Goal: Task Accomplishment & Management: Use online tool/utility

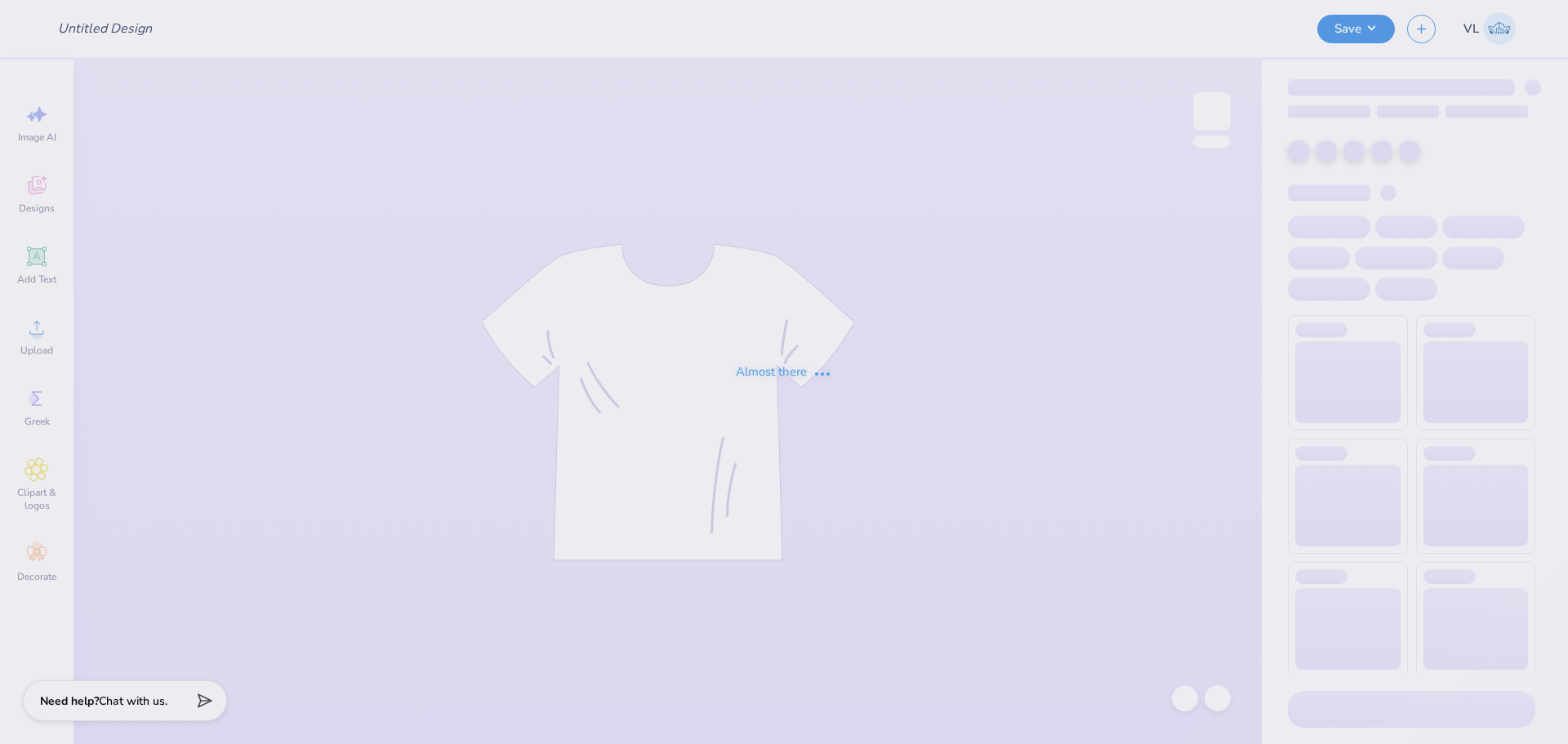
type input "pek fall crew 2"
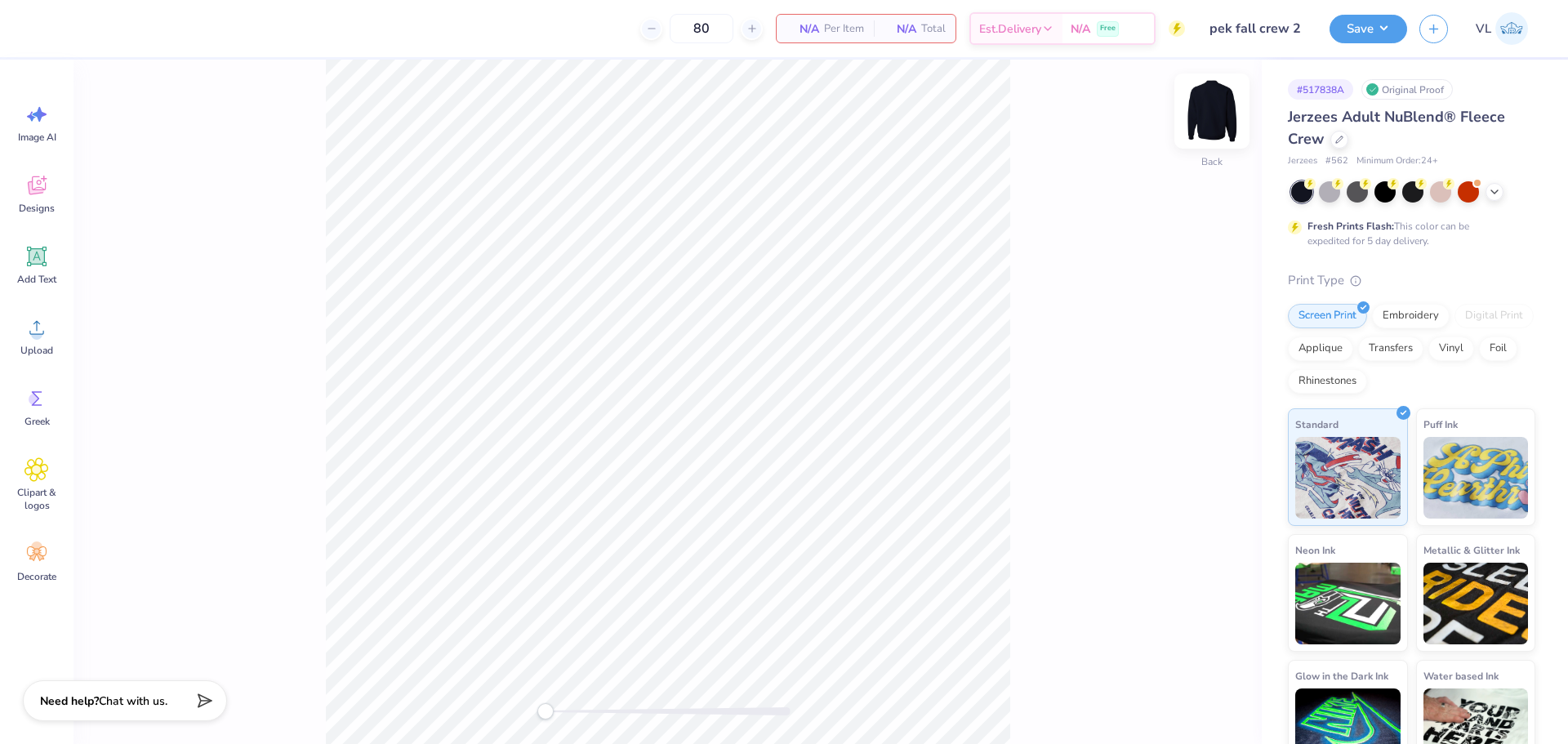
click at [1216, 121] on img at bounding box center [1212, 111] width 65 height 65
click at [1197, 114] on img at bounding box center [1212, 111] width 65 height 65
click at [43, 350] on span "Upload" at bounding box center [37, 350] width 33 height 13
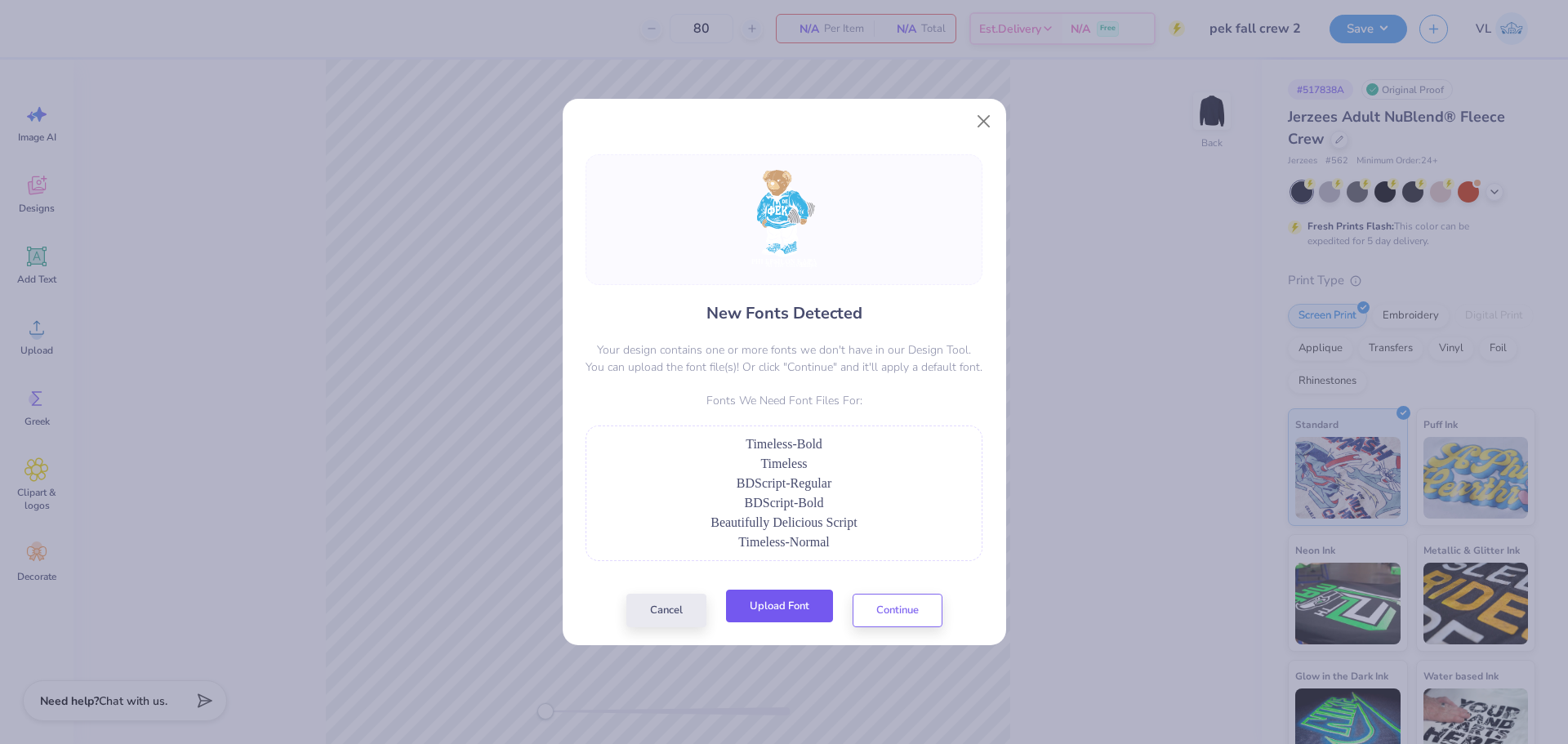
click at [790, 604] on button "Upload Font" at bounding box center [779, 606] width 107 height 34
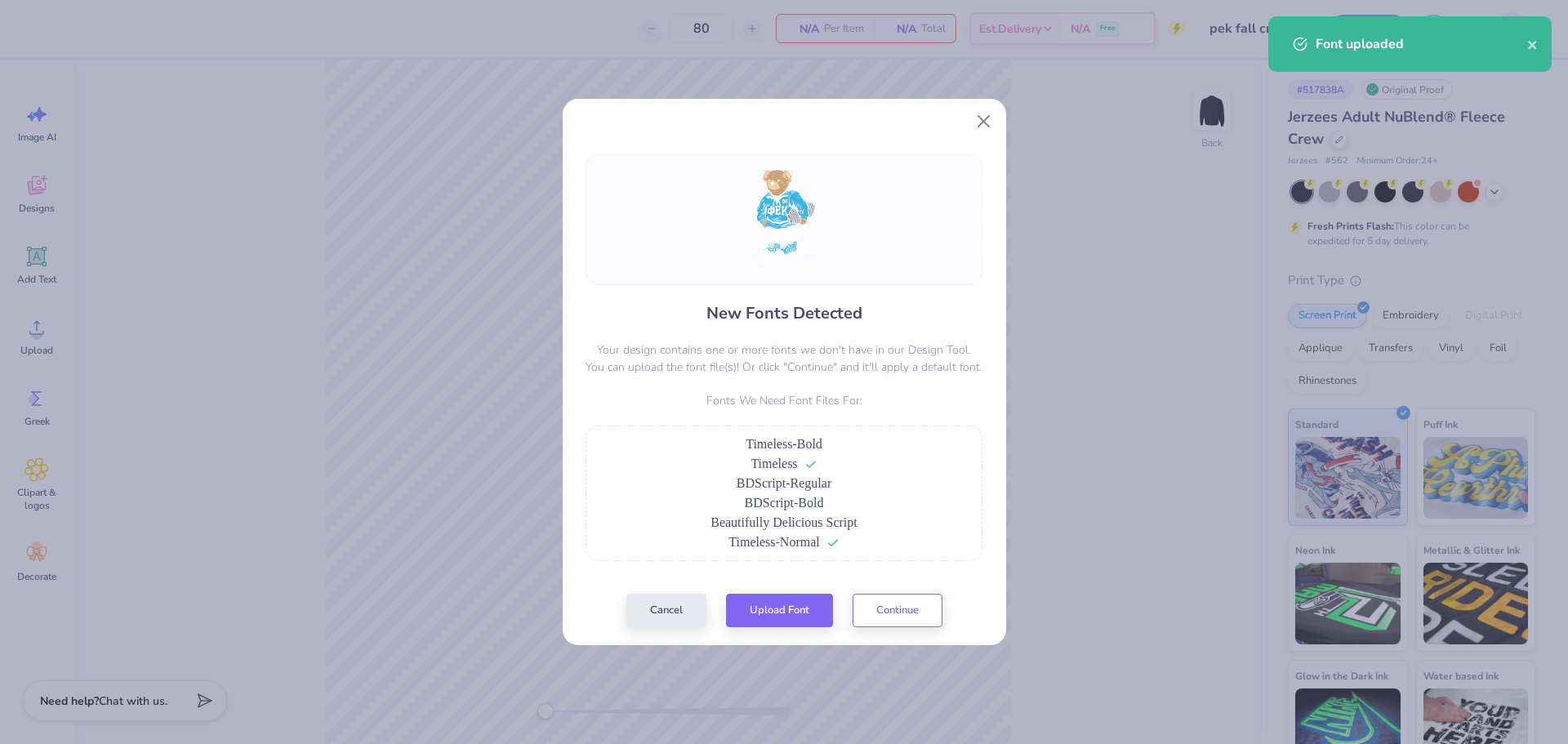
click at [800, 588] on div "New Fonts Detected Your design contains one or more fonts we don't have in our …" at bounding box center [784, 390] width 406 height 473
click at [800, 592] on div "New Fonts Detected Your design contains one or more fonts we don't have in our …" at bounding box center [784, 390] width 406 height 473
click at [798, 603] on button "Upload Font" at bounding box center [779, 606] width 107 height 34
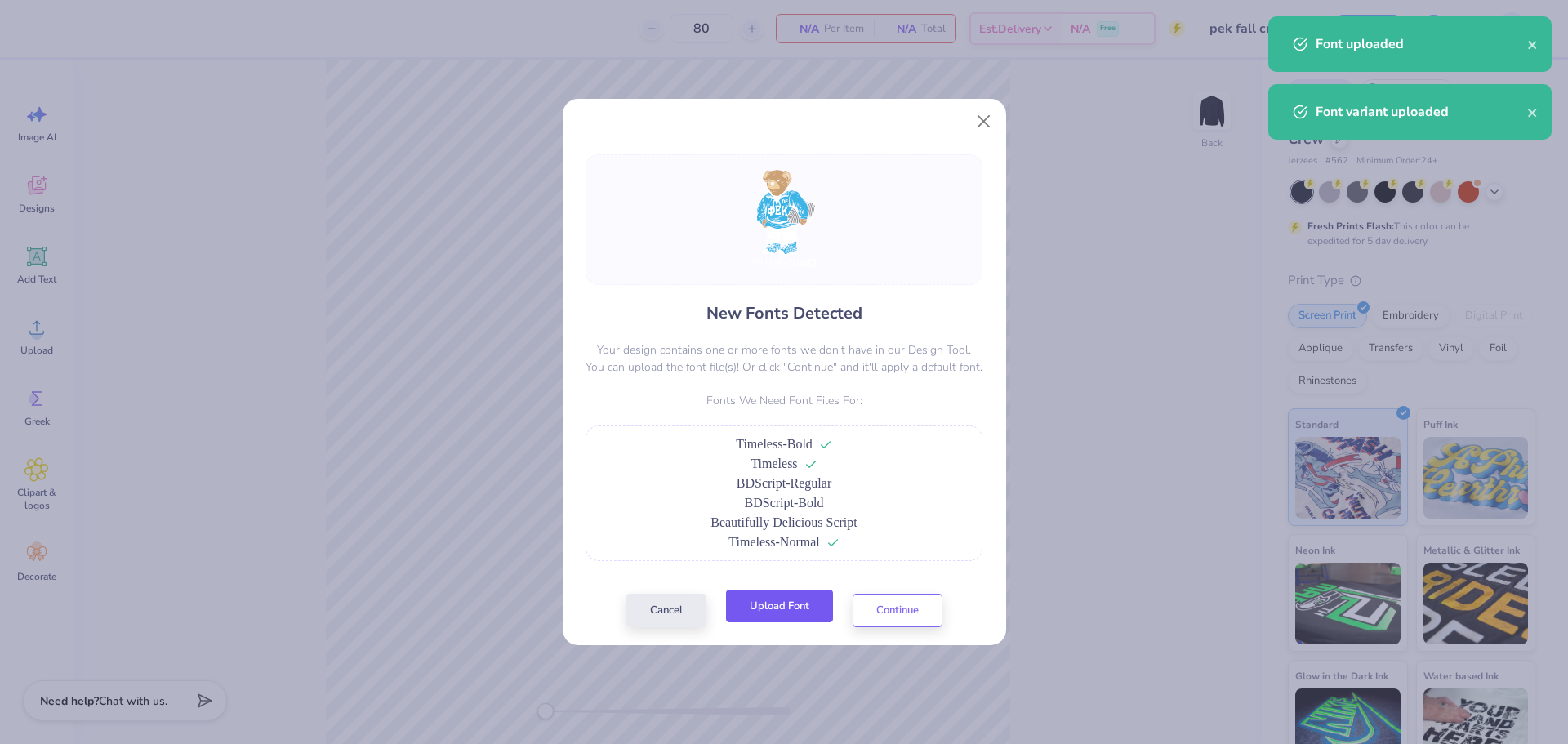
click at [814, 604] on button "Upload Font" at bounding box center [779, 606] width 107 height 34
click at [784, 594] on div "New Fonts Detected Your design contains one or more fonts we don't have in our …" at bounding box center [784, 390] width 406 height 473
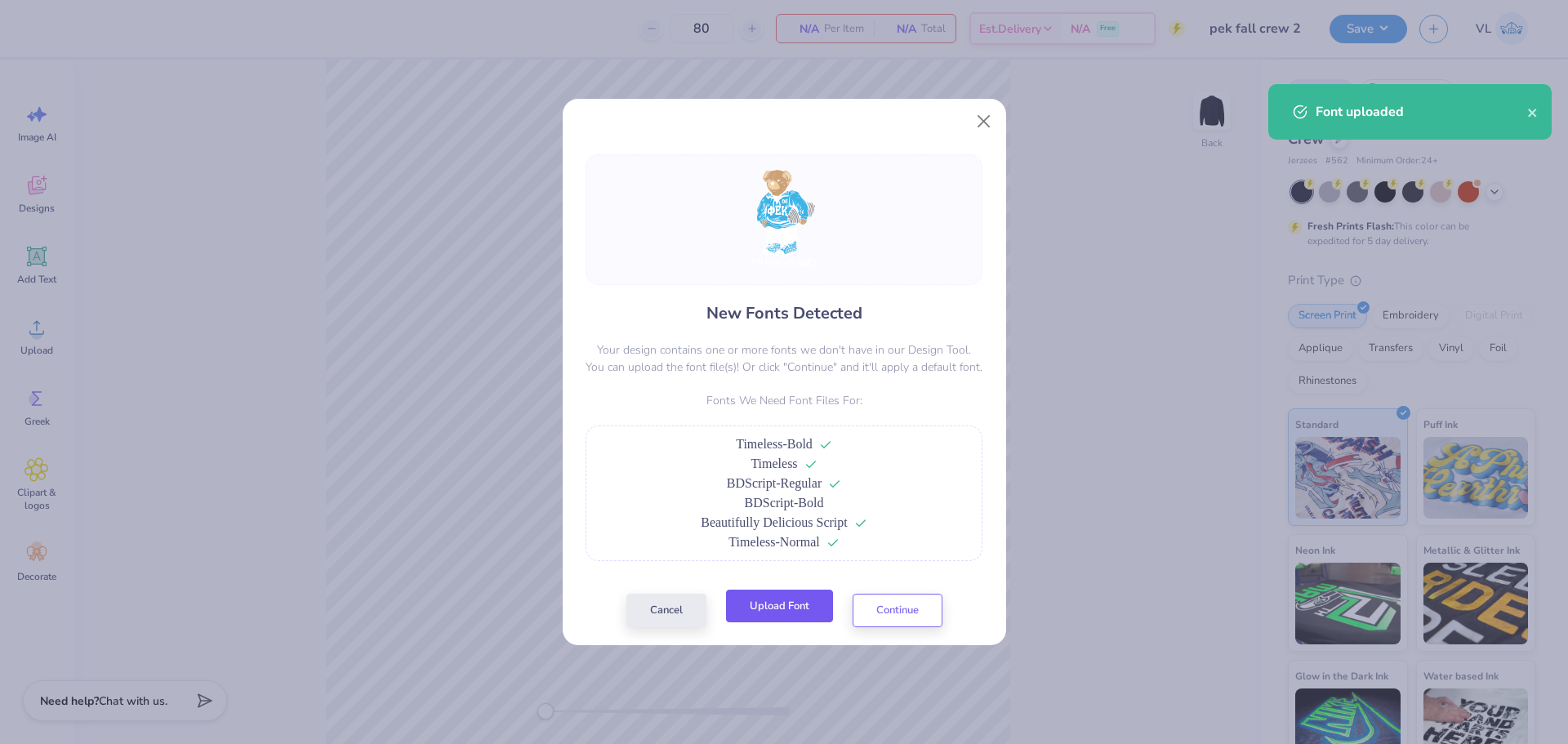
click at [784, 614] on button "Upload Font" at bounding box center [779, 606] width 107 height 34
click at [890, 618] on button "Continue" at bounding box center [897, 606] width 90 height 34
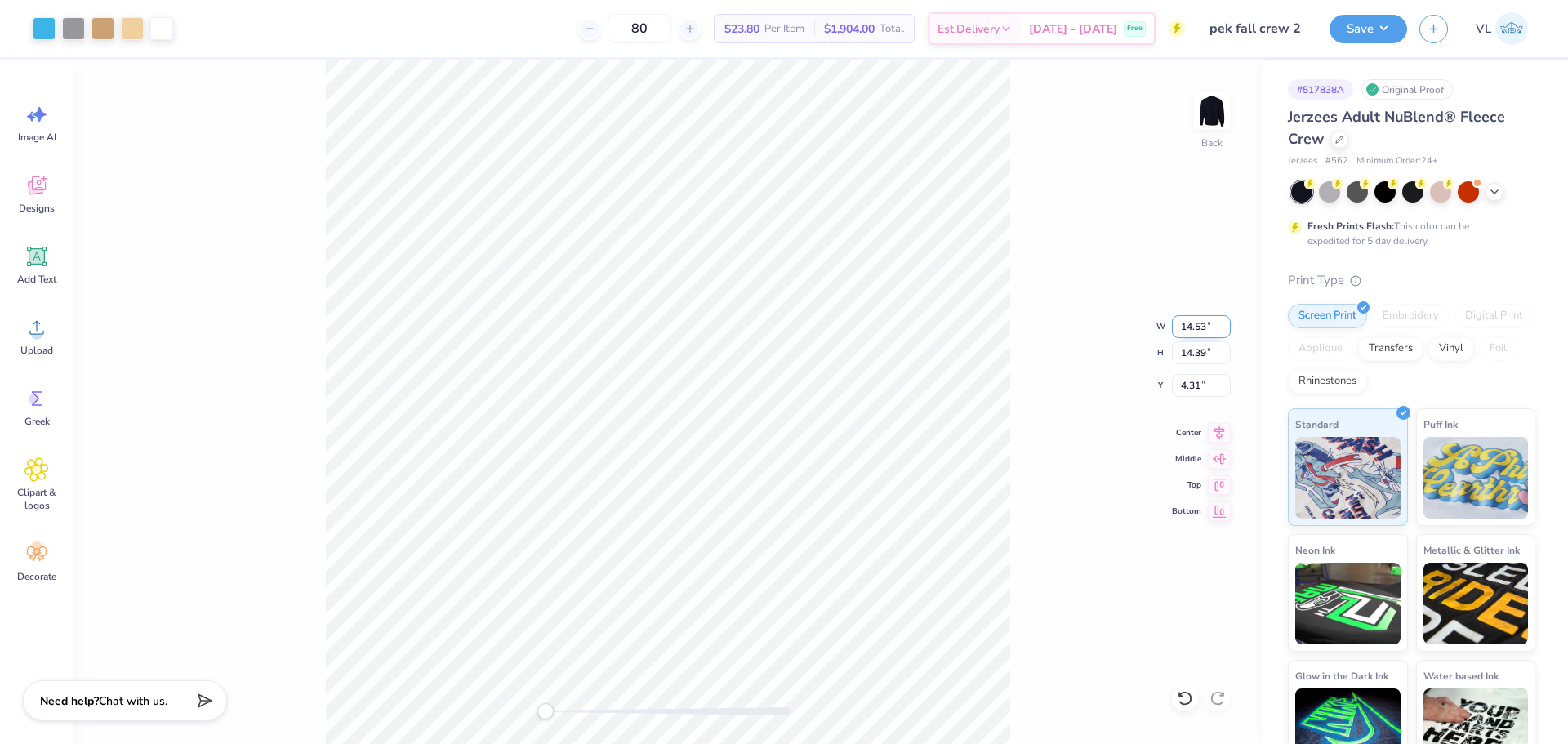
click at [1196, 319] on input "14.53" at bounding box center [1201, 326] width 59 height 23
type input "12.00"
type input "11.88"
type input "5.56"
drag, startPoint x: 565, startPoint y: 706, endPoint x: 598, endPoint y: 712, distance: 33.5
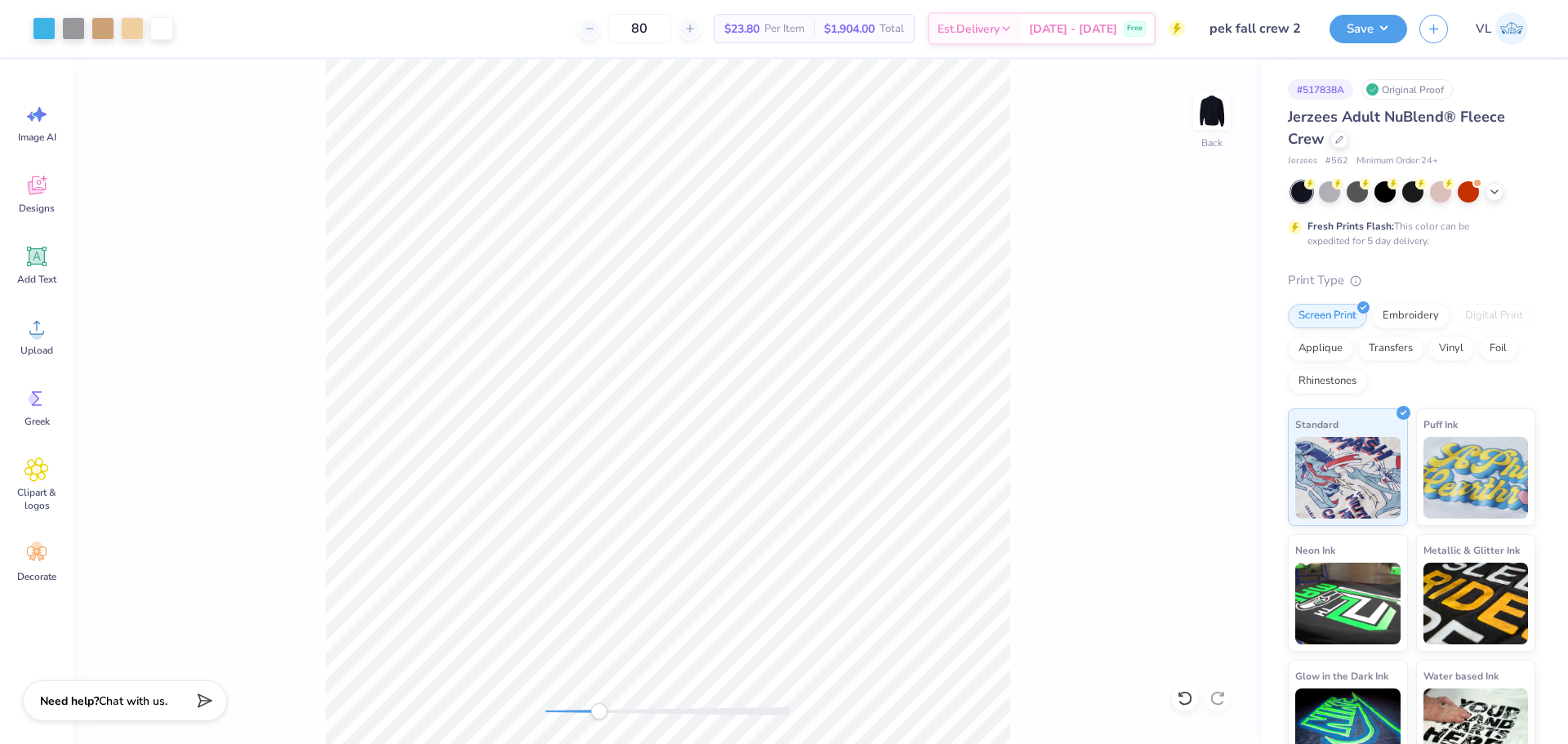
click at [598, 712] on div at bounding box center [668, 711] width 245 height 16
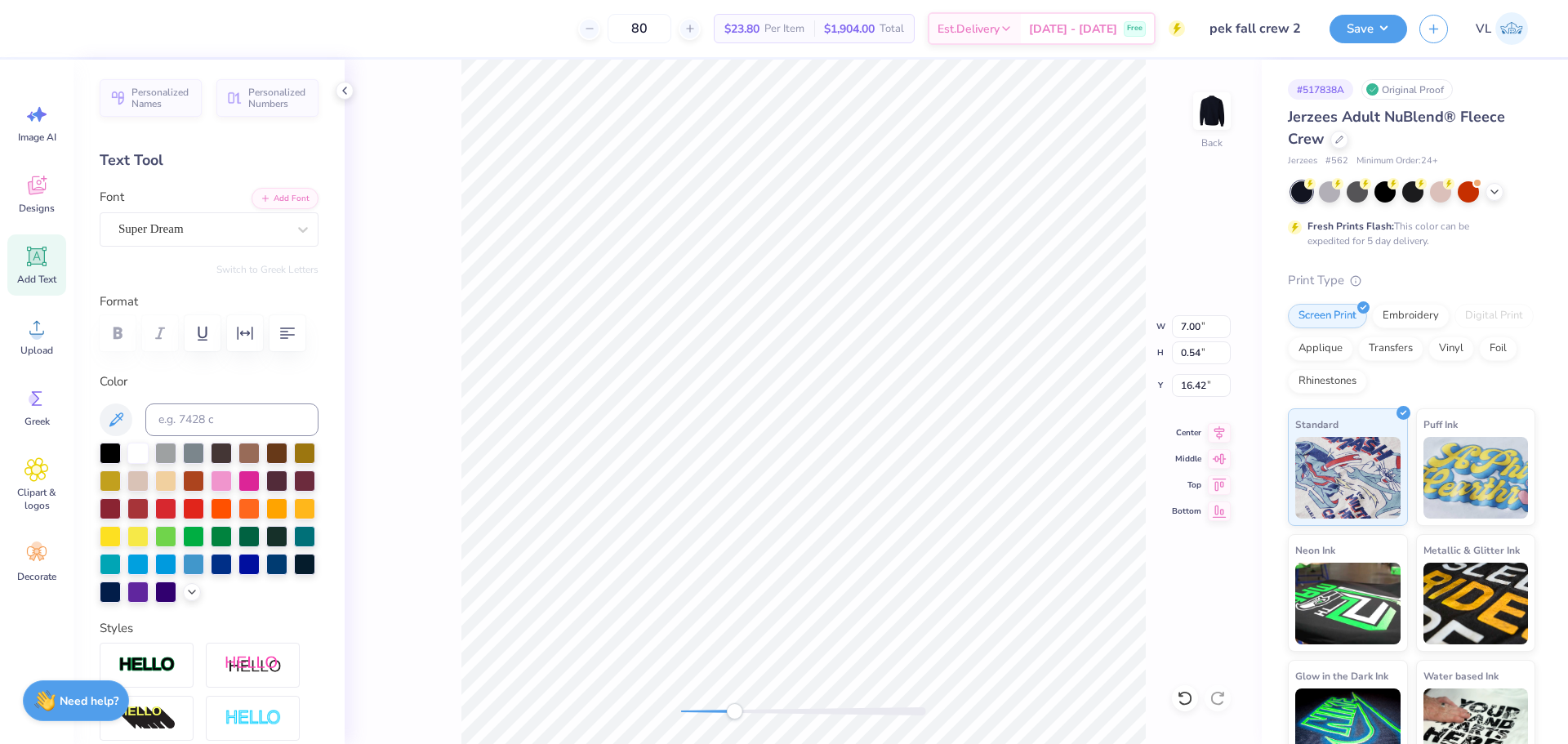
type input "7.00"
type input "0.54"
type input "16.42"
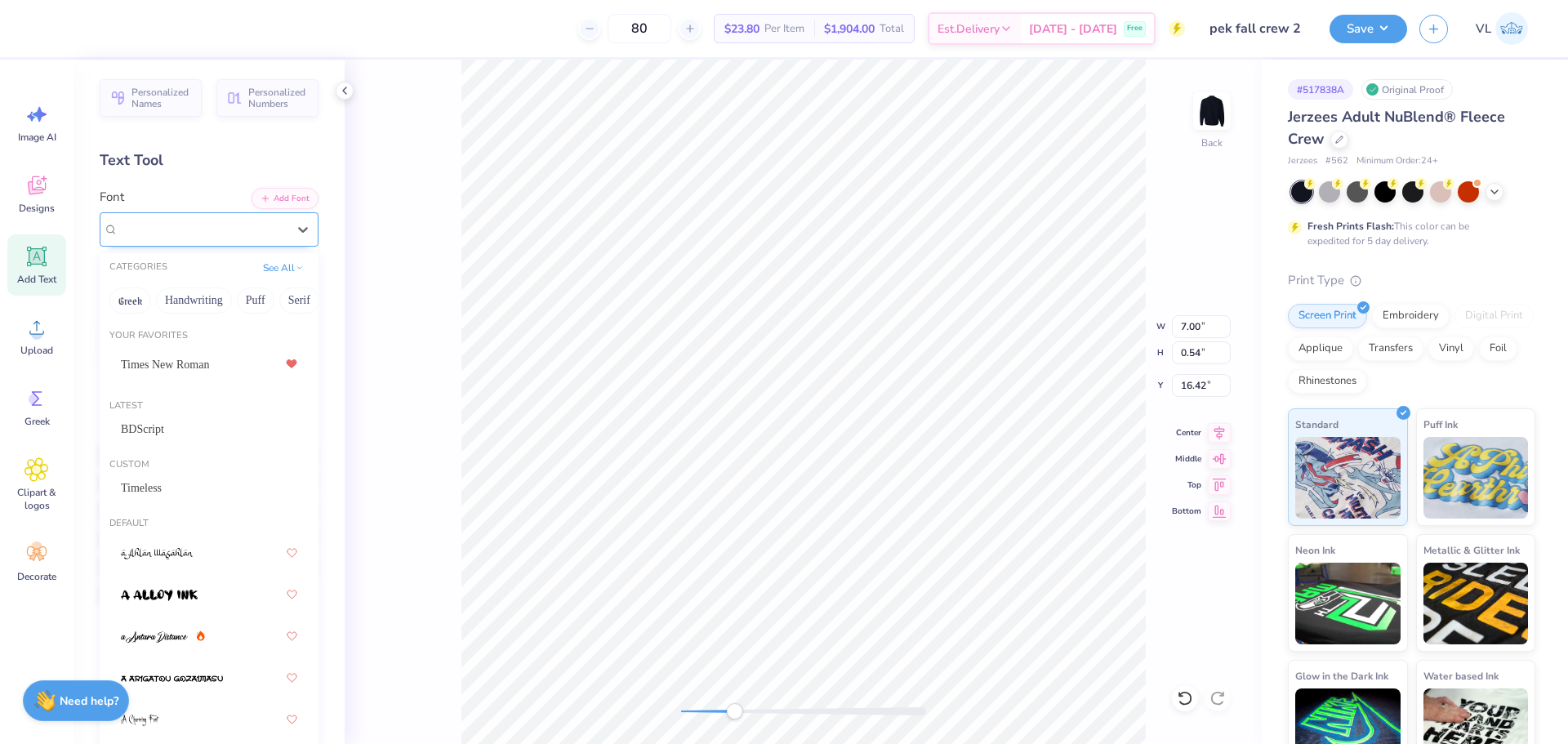
click at [261, 242] on div "Super Dream" at bounding box center [209, 230] width 219 height 34
drag, startPoint x: 170, startPoint y: 497, endPoint x: 220, endPoint y: 501, distance: 50.2
click at [170, 499] on div "Timeless" at bounding box center [208, 487] width 206 height 27
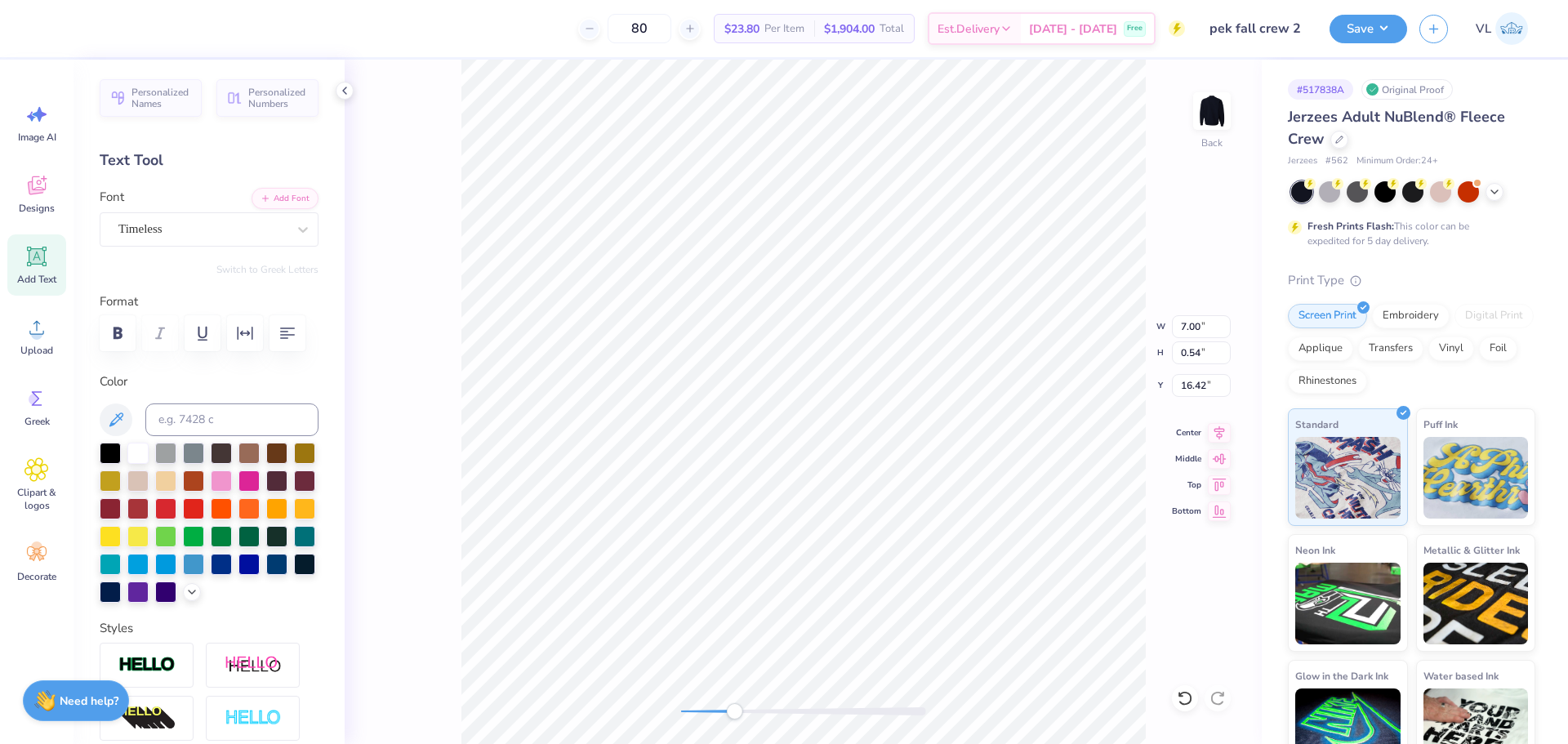
type input "10.93"
type input "0.73"
type input "17.82"
click at [212, 239] on div at bounding box center [202, 229] width 168 height 22
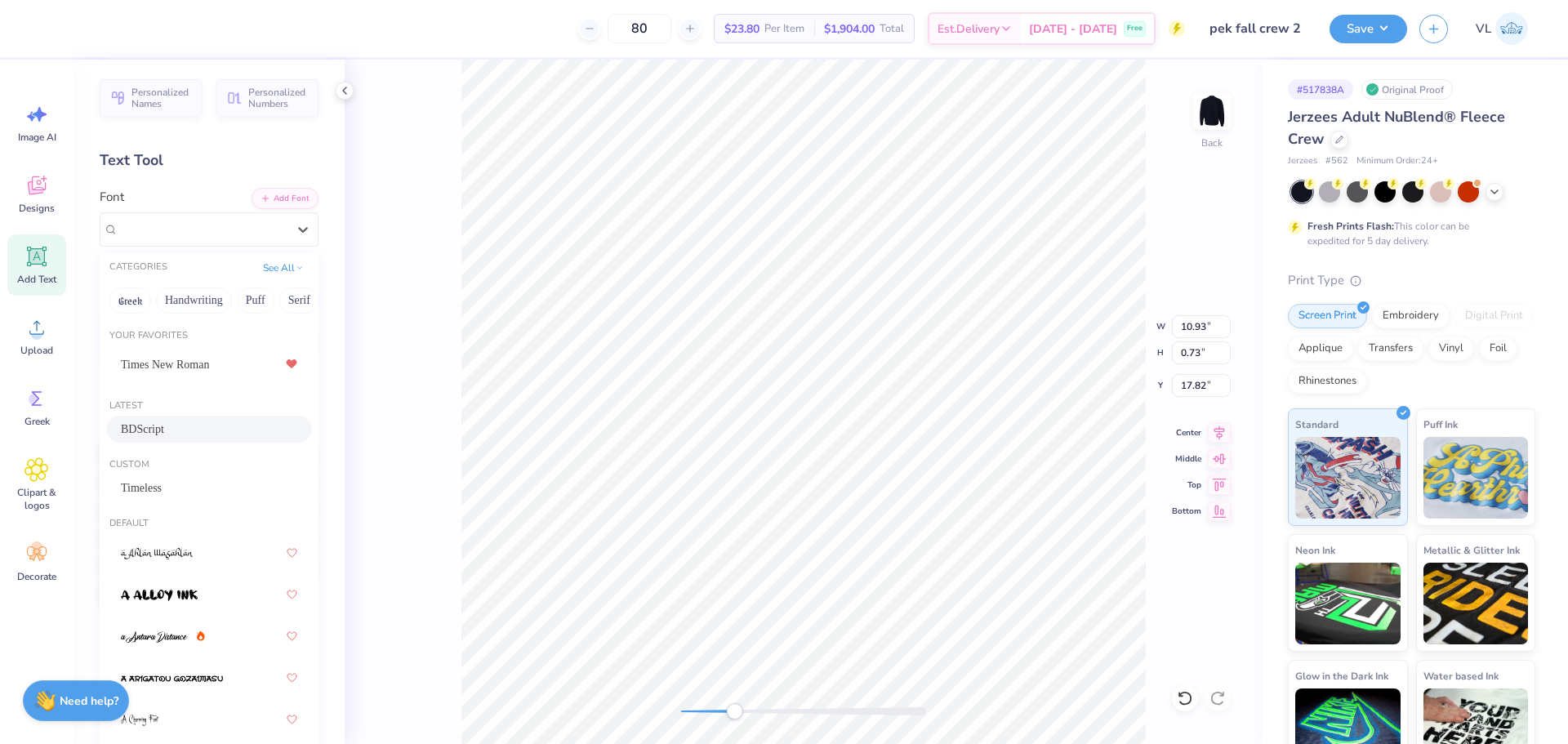
drag, startPoint x: 189, startPoint y: 433, endPoint x: 307, endPoint y: 463, distance: 121.8
click at [189, 432] on div "BDScript" at bounding box center [208, 429] width 177 height 17
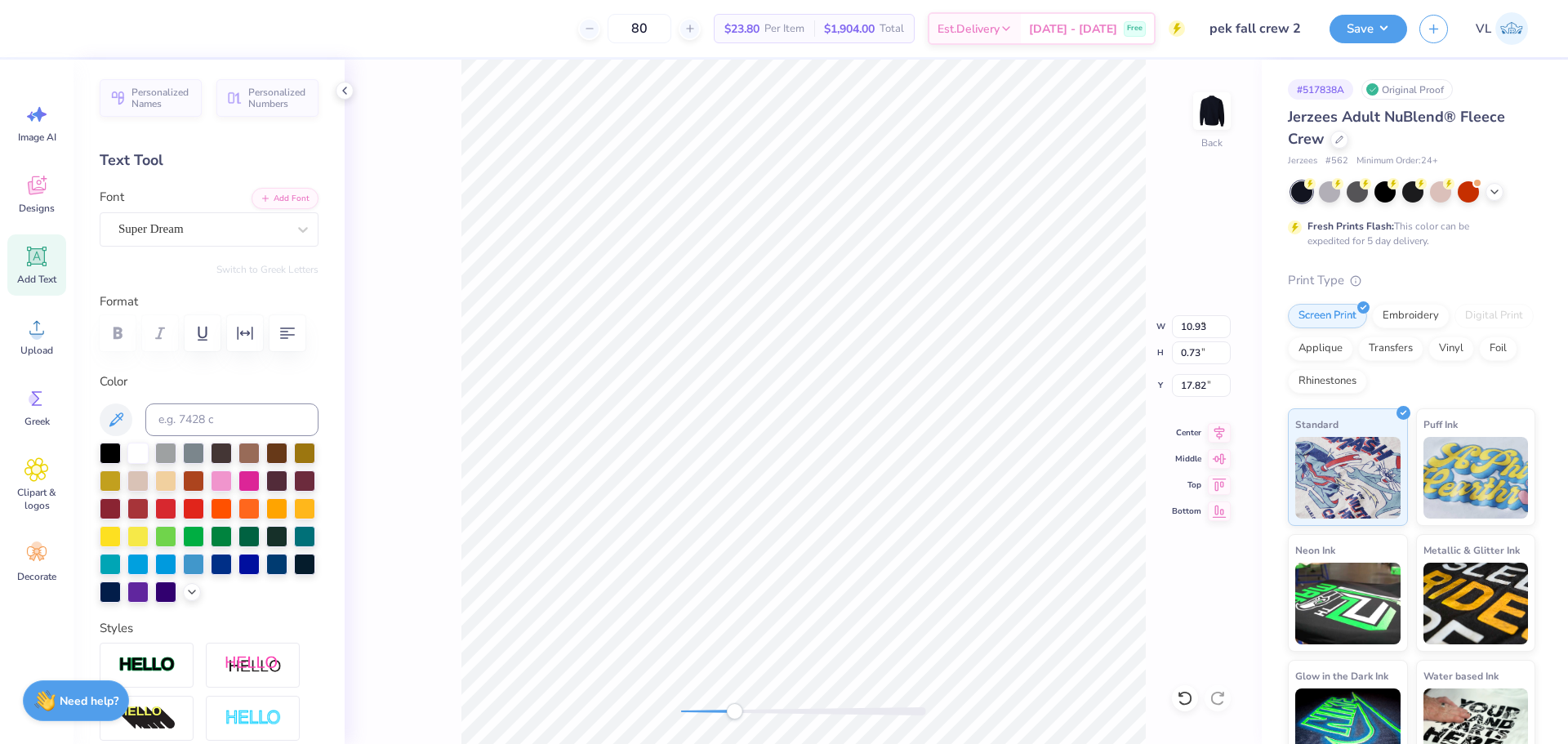
type input "0.13"
type input "0.15"
type input "17.01"
click at [201, 227] on div "Super Dream" at bounding box center [202, 228] width 171 height 25
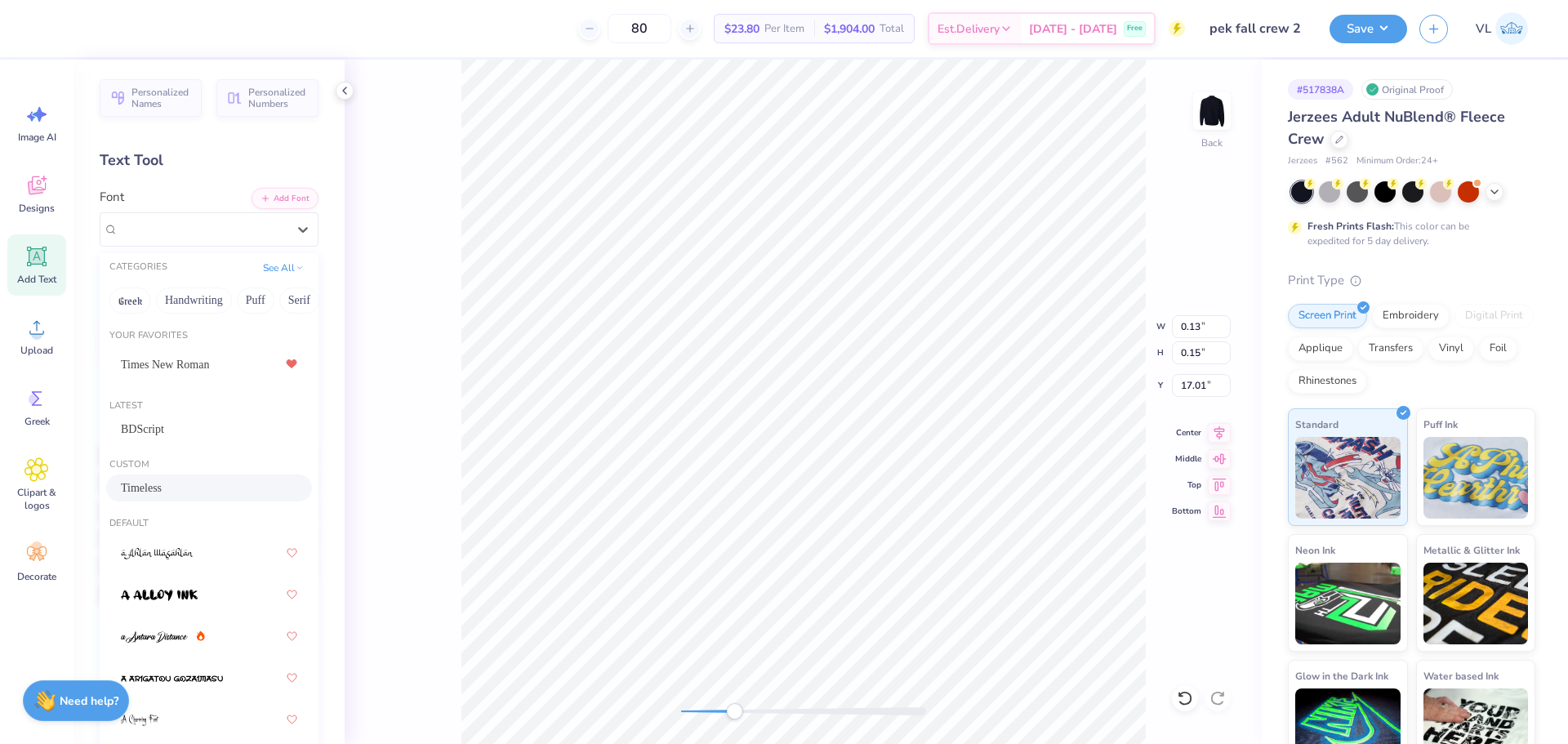
click at [154, 489] on span "Timeless" at bounding box center [140, 488] width 40 height 17
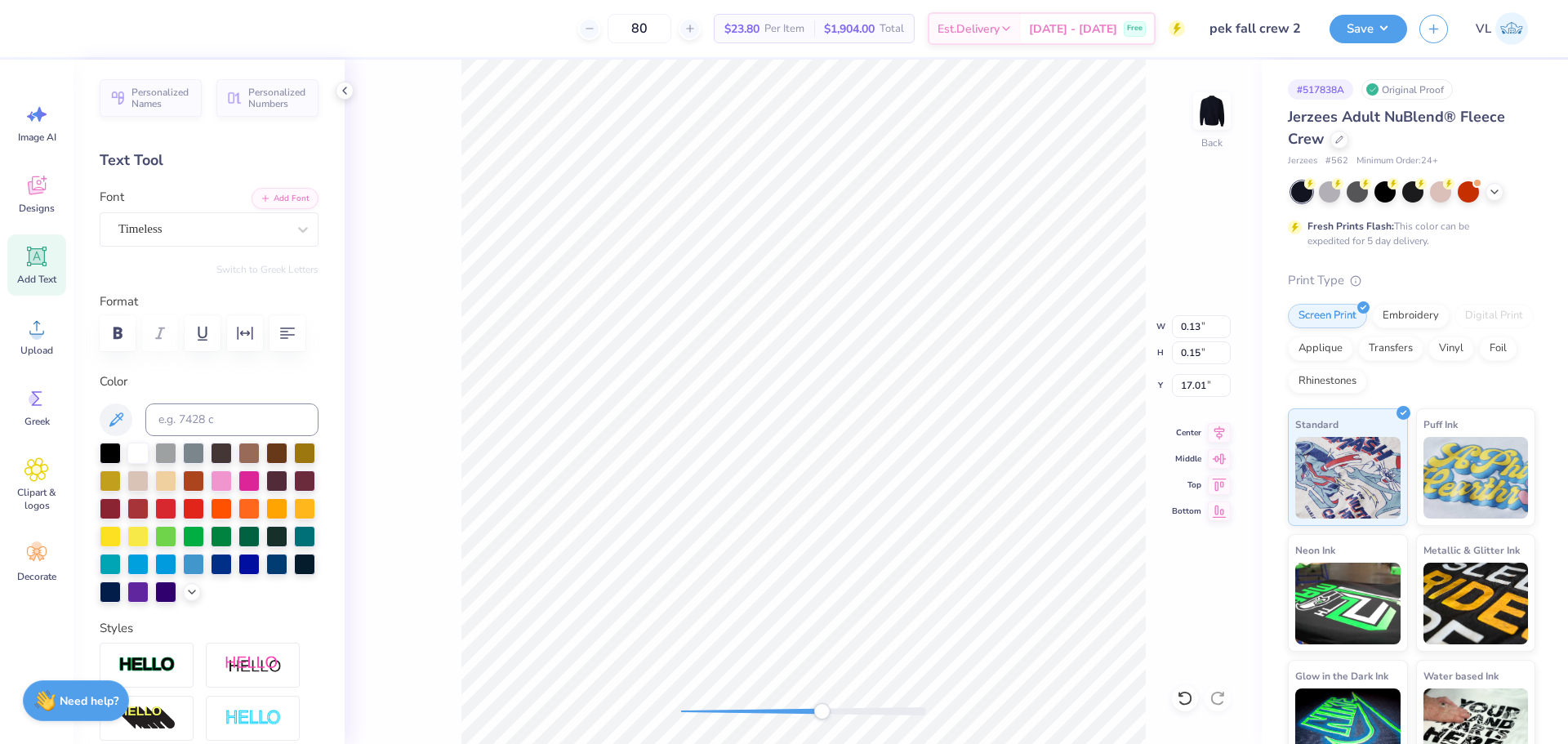
click at [839, 679] on div "Back W 0.13 0.13 " H 0.15 0.15 " Y 17.01 17.01 " Center Middle Top Bottom" at bounding box center [803, 401] width 917 height 685
drag, startPoint x: 1193, startPoint y: 326, endPoint x: 1232, endPoint y: 334, distance: 39.8
click at [1231, 333] on div "Back W 0.12 0.12 " H 0.12 0.12 " Y 17.03 17.03 " Center [GEOGRAPHIC_DATA]" at bounding box center [803, 401] width 917 height 685
drag, startPoint x: 1192, startPoint y: 324, endPoint x: 1223, endPoint y: 326, distance: 31.1
click at [1214, 326] on input "0.12" at bounding box center [1201, 326] width 59 height 23
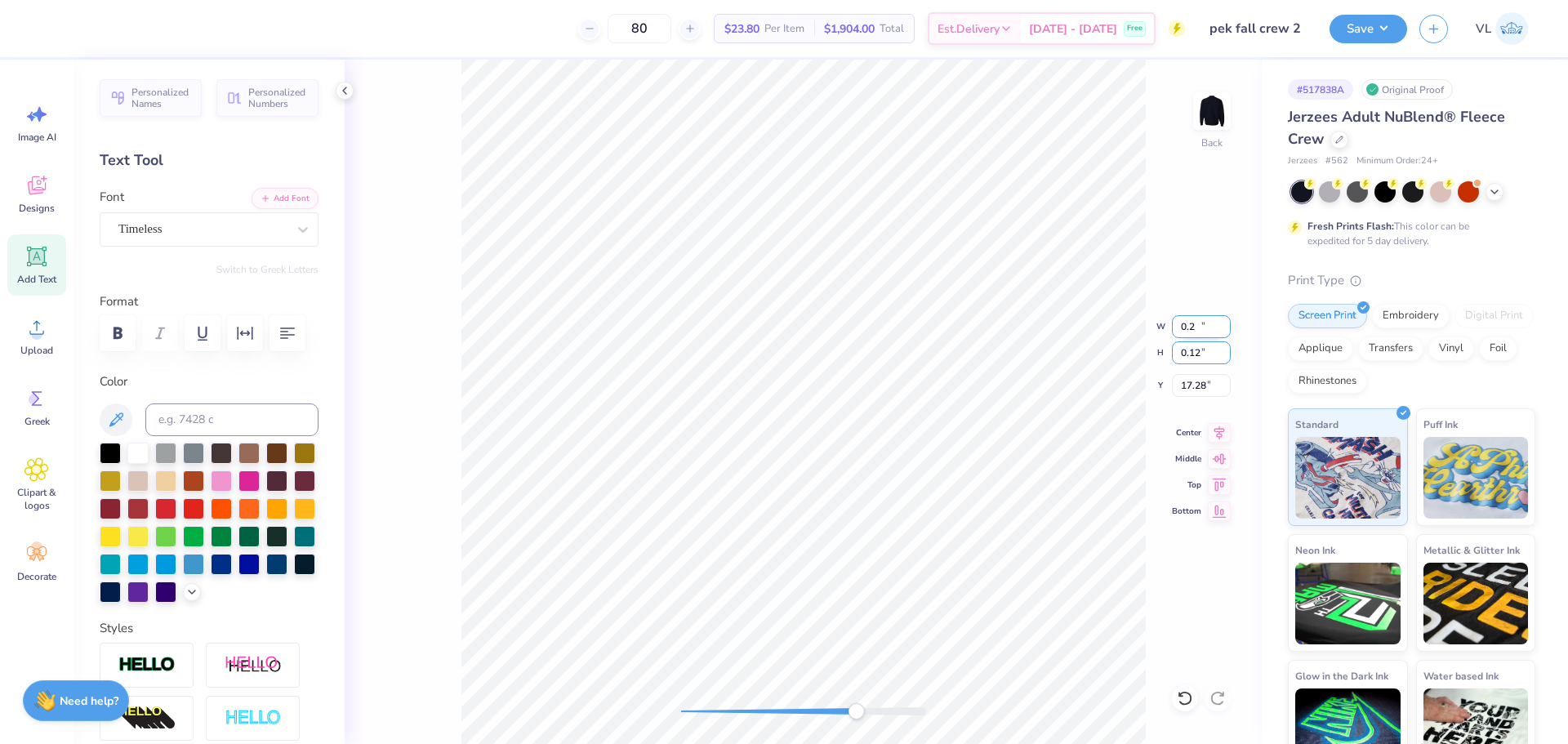
type input "0.20"
type input "17.28"
drag, startPoint x: 1189, startPoint y: 319, endPoint x: 1240, endPoint y: 328, distance: 51.8
click at [1239, 328] on div "Back W 0.20 0.20 " H 0.20 0.20 " Y 17.28 17.28 " Center Middle Top Bottom" at bounding box center [803, 401] width 917 height 685
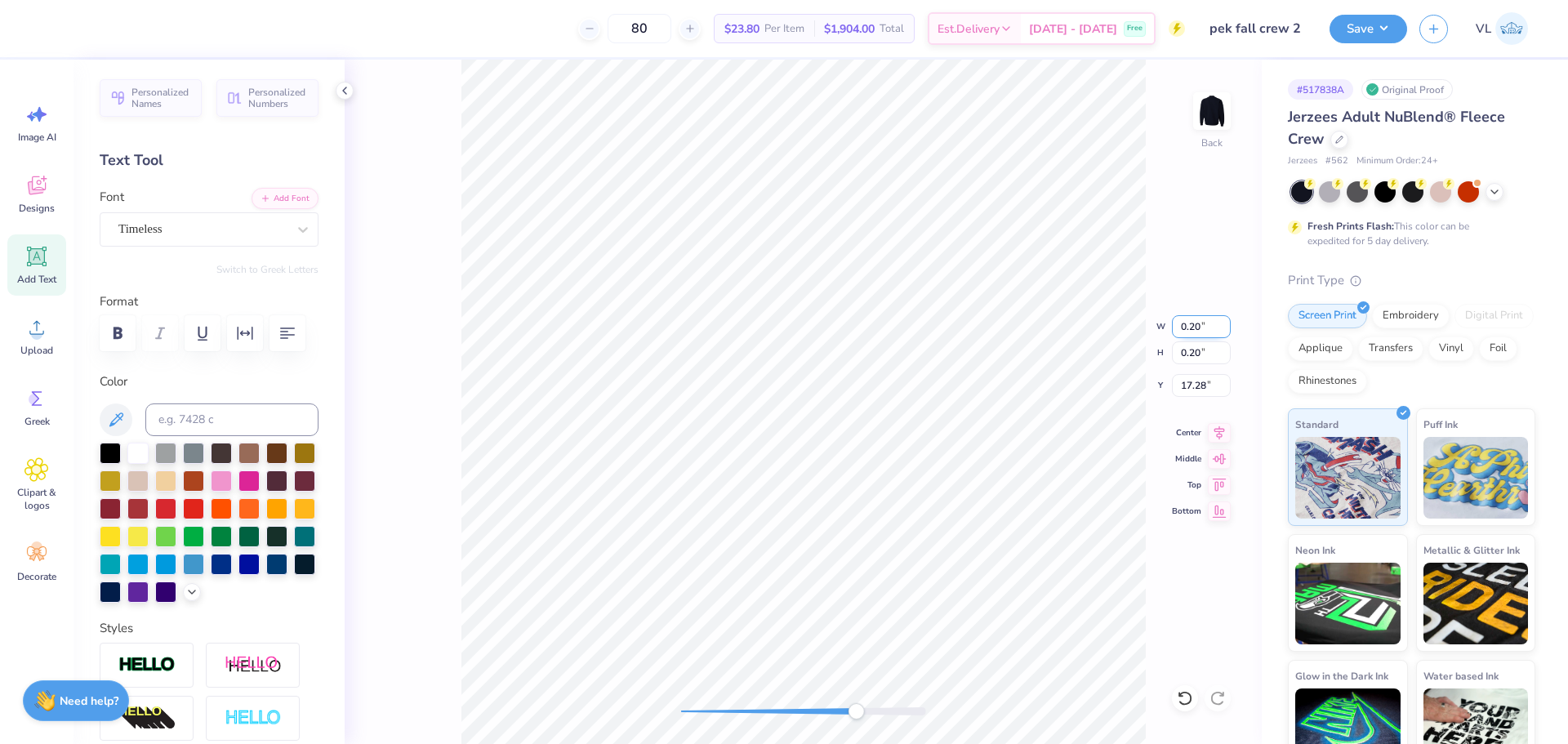
drag, startPoint x: 1192, startPoint y: 327, endPoint x: 1215, endPoint y: 327, distance: 23.0
click at [1215, 327] on input "0.20" at bounding box center [1201, 326] width 59 height 23
type input "0.15"
type input "17.30"
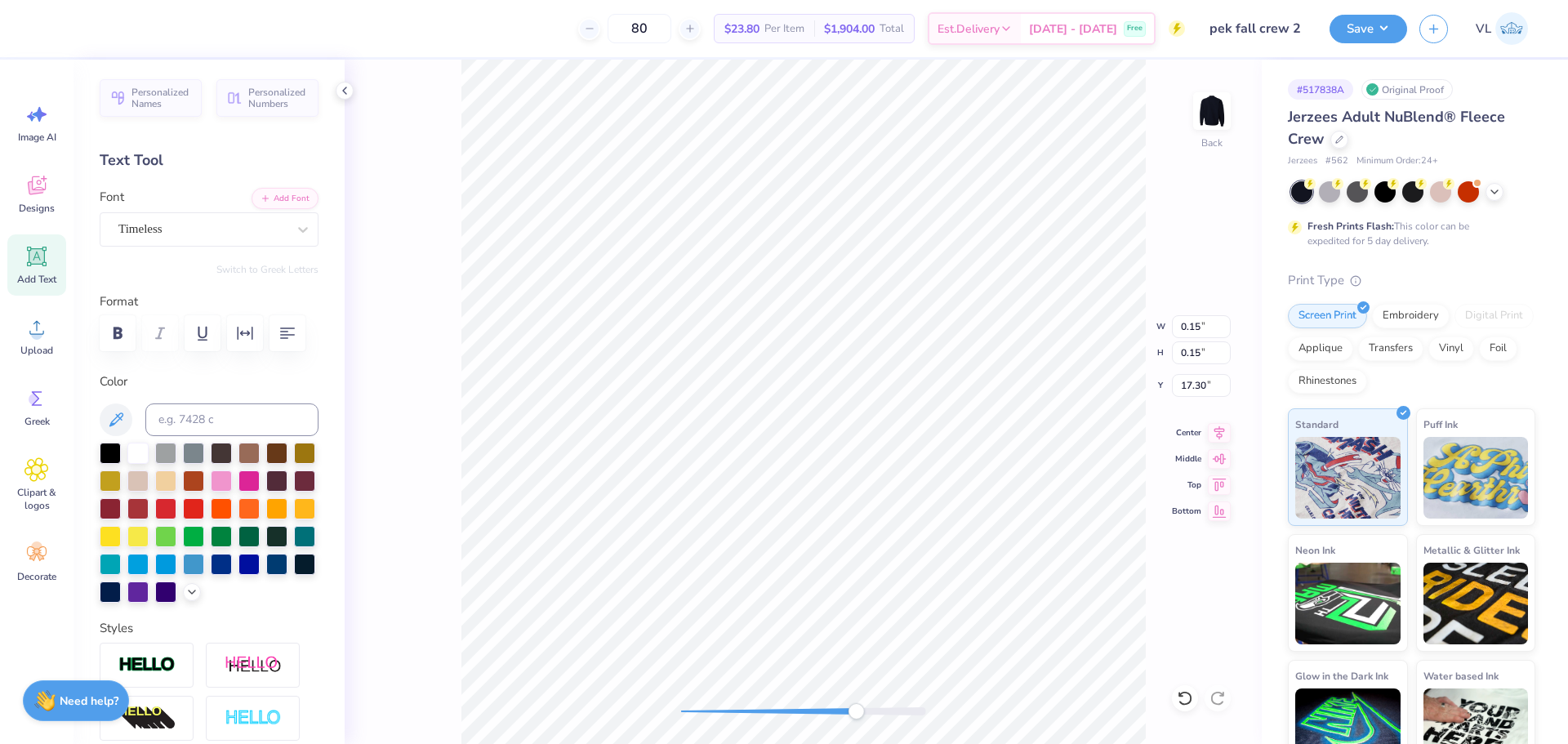
type input "0.15"
type input "17.30"
type input "6.15"
type input "0.75"
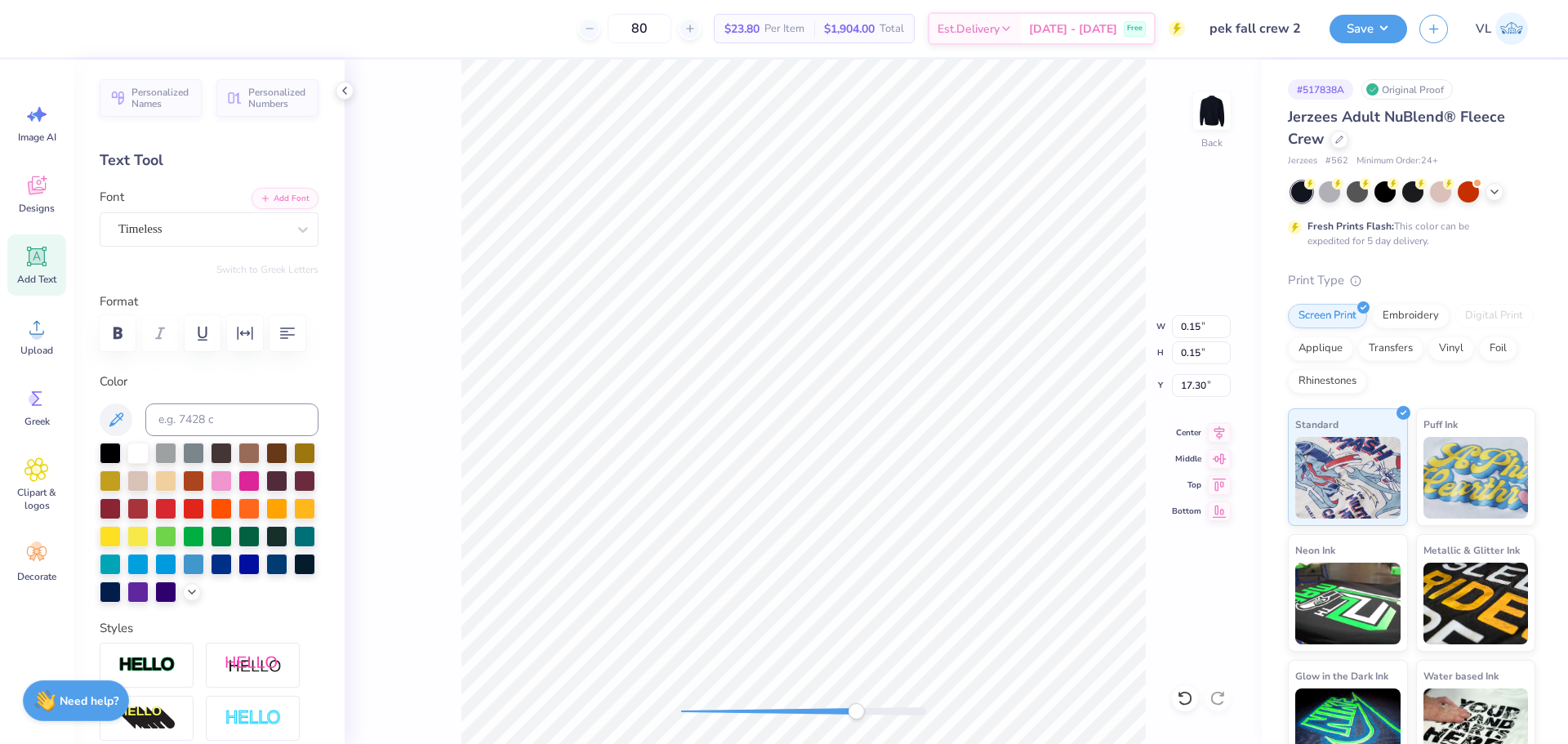
type input "16.93"
click at [820, 556] on li "Group" at bounding box center [822, 564] width 128 height 32
click at [713, 697] on div "Back W 6.15 6.15 " H 0.75 0.75 " Y 16.93 16.93 " Center Middle Top Bottom" at bounding box center [803, 401] width 917 height 685
drag, startPoint x: 718, startPoint y: 709, endPoint x: 689, endPoint y: 705, distance: 29.3
click at [689, 705] on div "Accessibility label" at bounding box center [687, 711] width 16 height 16
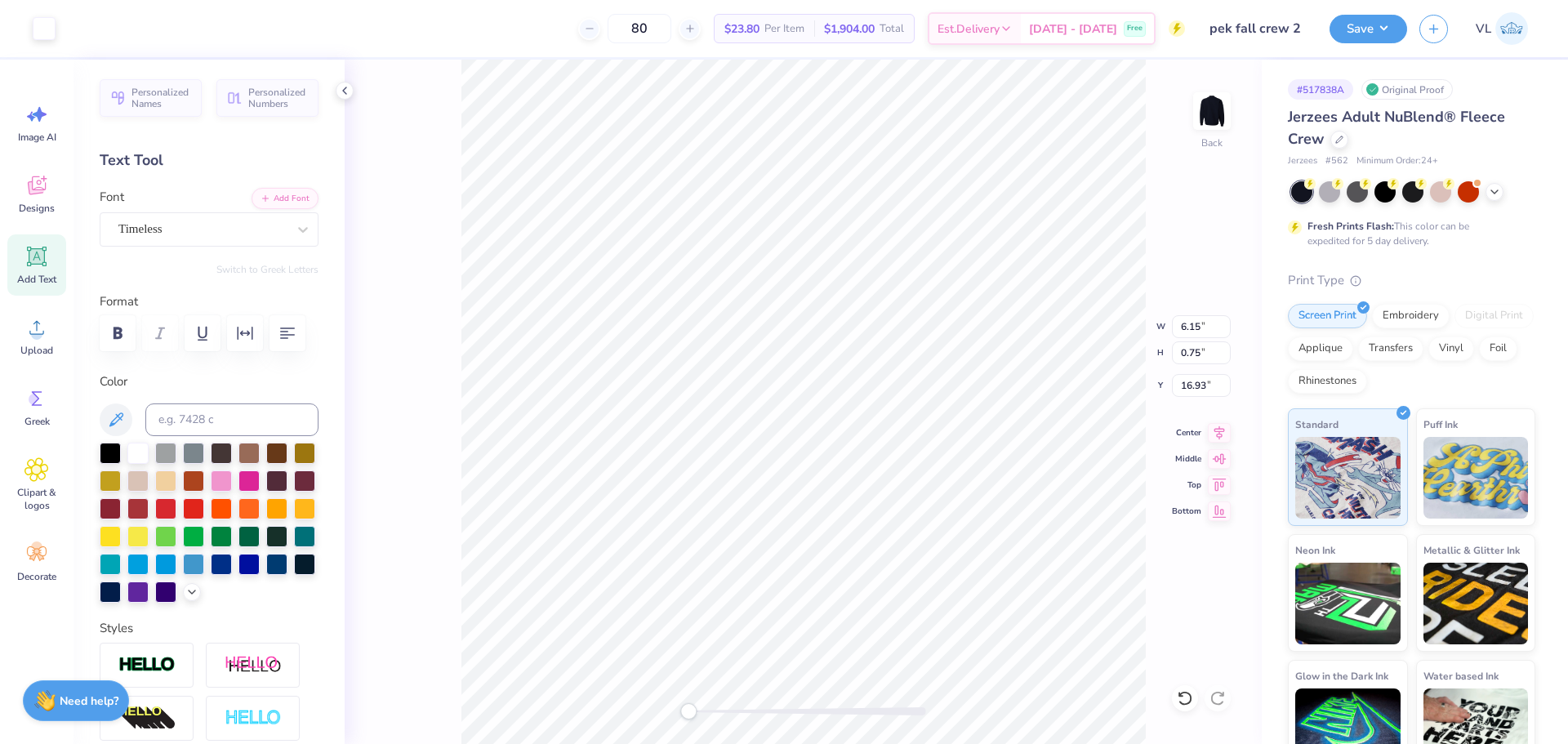
type input "7.23"
type input "1.21"
type input "16.47"
type input "8.17"
type input "1.36"
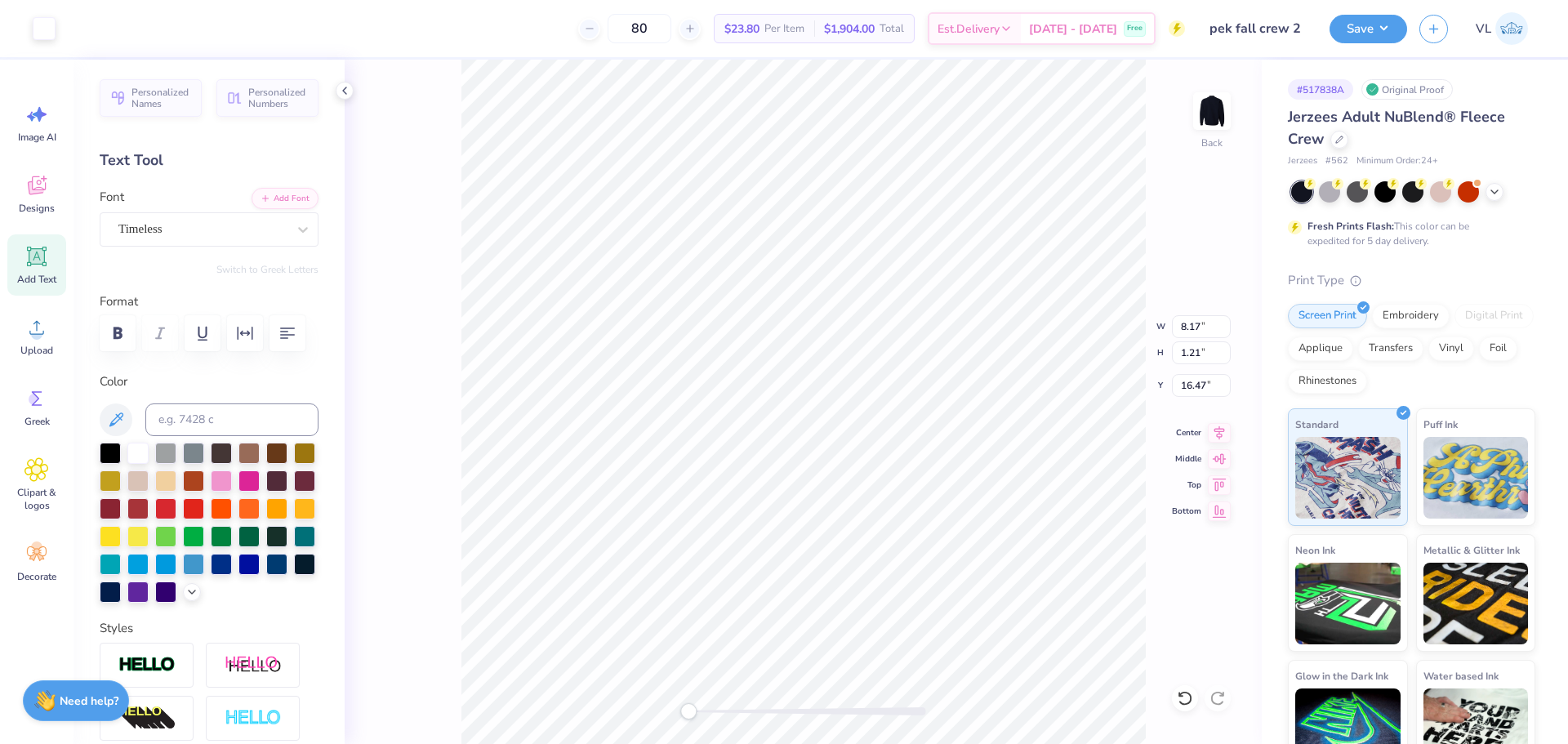
type input "16.31"
click at [879, 561] on li "Group" at bounding box center [895, 564] width 128 height 32
click at [1224, 433] on icon at bounding box center [1219, 430] width 23 height 20
click at [1224, 431] on icon at bounding box center [1219, 430] width 23 height 20
type input "6.97"
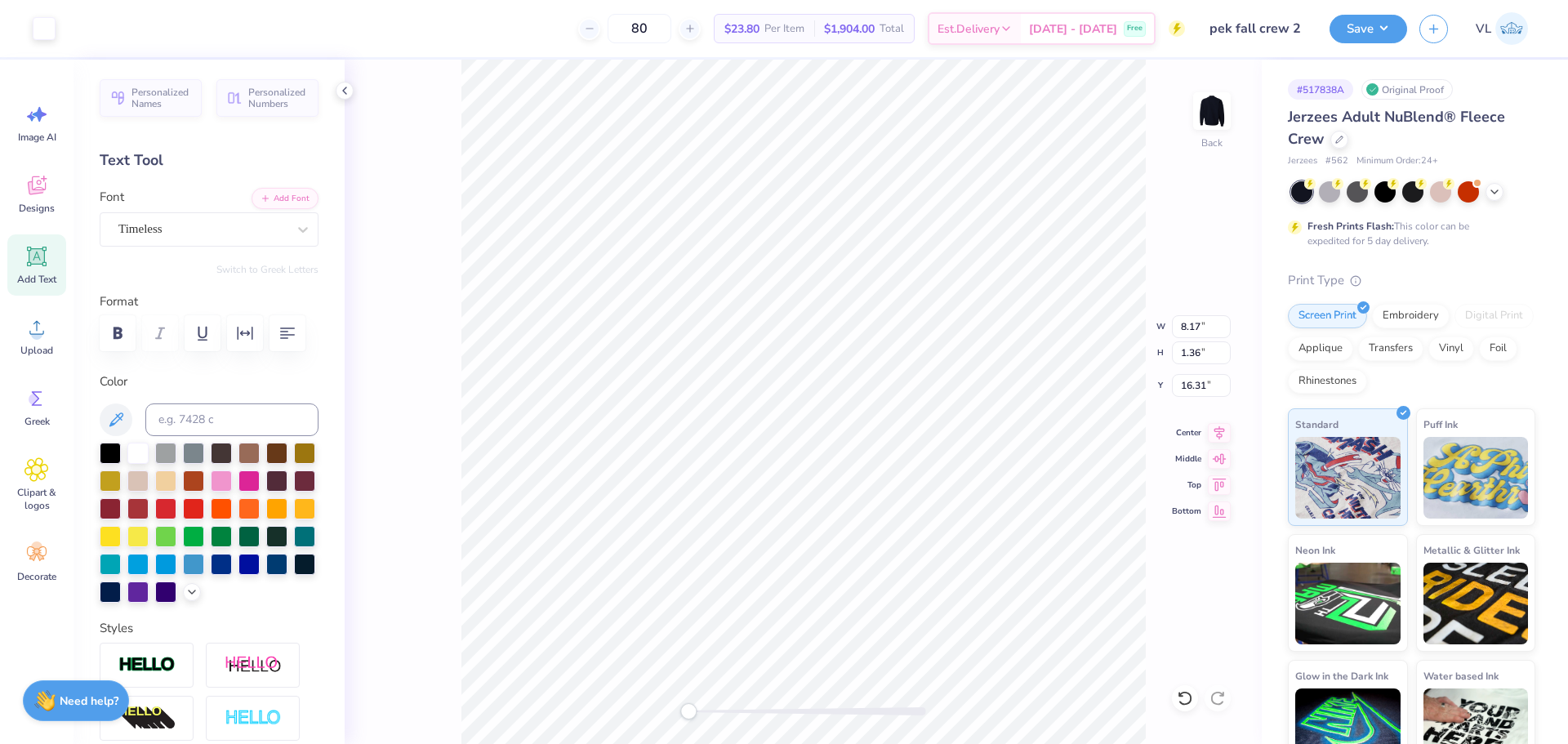
type input "10.55"
type input "5.56"
click at [1222, 437] on icon at bounding box center [1219, 430] width 23 height 20
click at [1218, 434] on icon at bounding box center [1219, 430] width 23 height 20
type input "8.76"
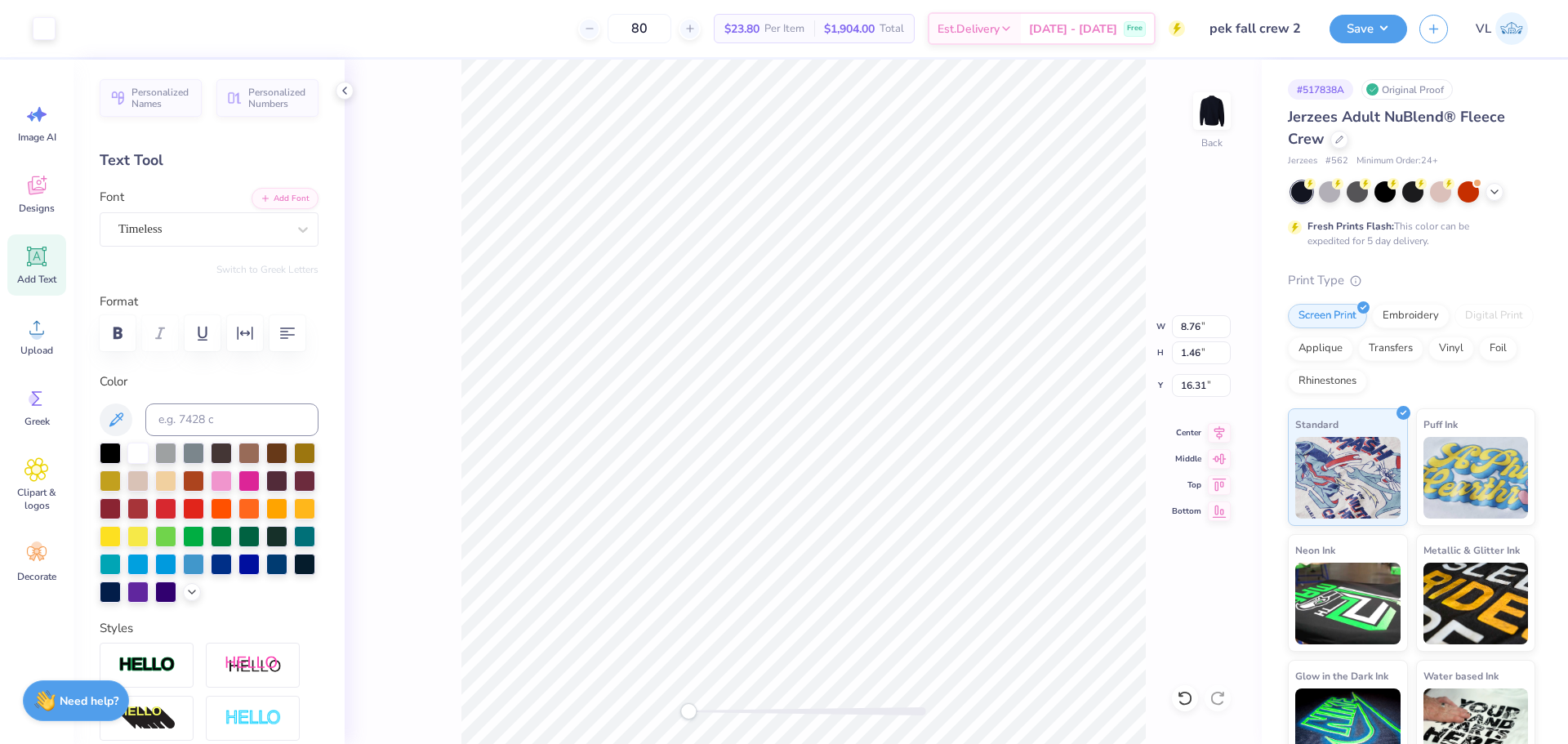
type input "1.46"
click at [1212, 437] on icon at bounding box center [1219, 430] width 23 height 20
type input "16.41"
click at [1218, 431] on icon at bounding box center [1219, 430] width 10 height 14
click at [1196, 357] on input "12.31" at bounding box center [1201, 352] width 59 height 23
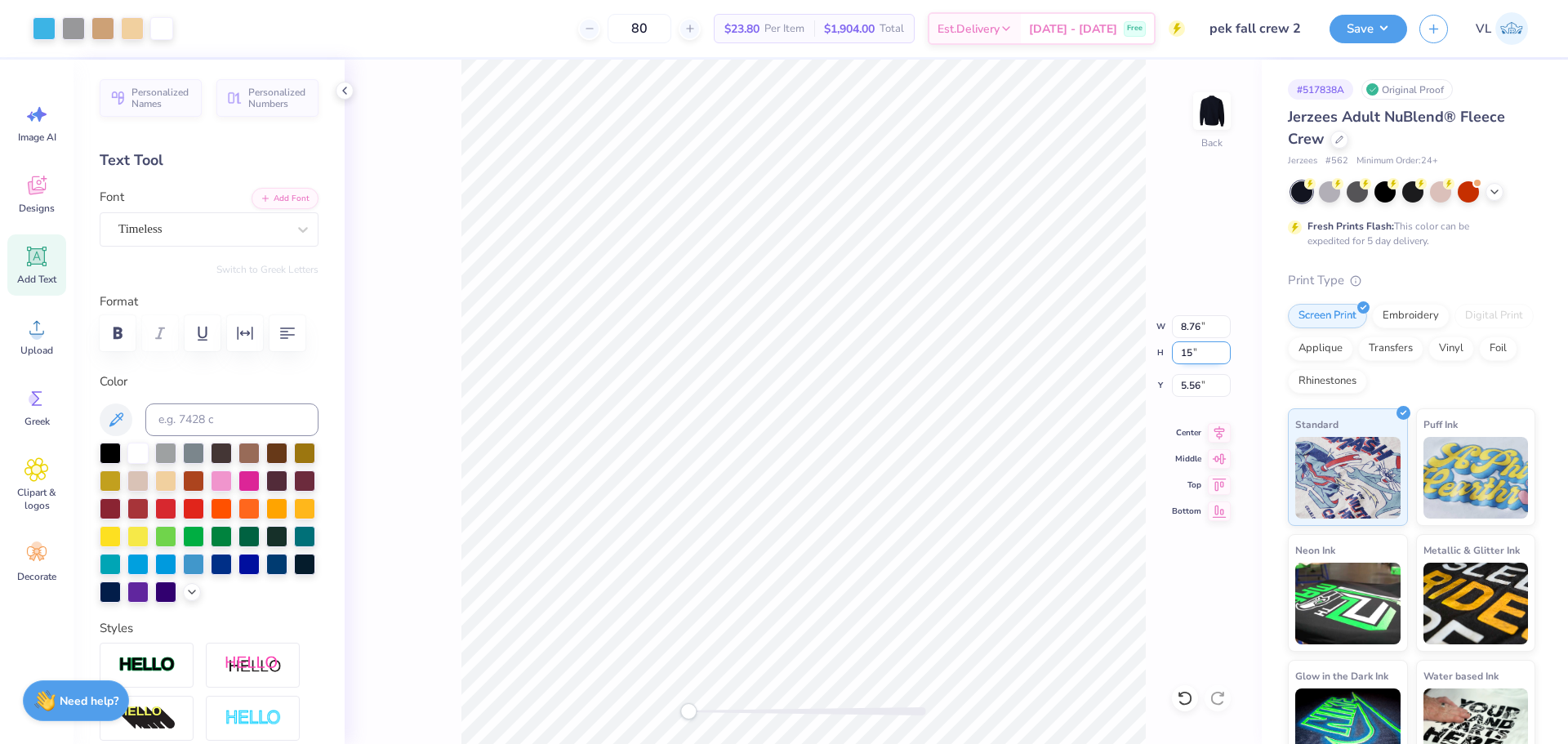
type input "15"
type input "10.67"
type input "15.00"
click at [1204, 381] on input "4.22" at bounding box center [1201, 385] width 59 height 23
type input "3.00"
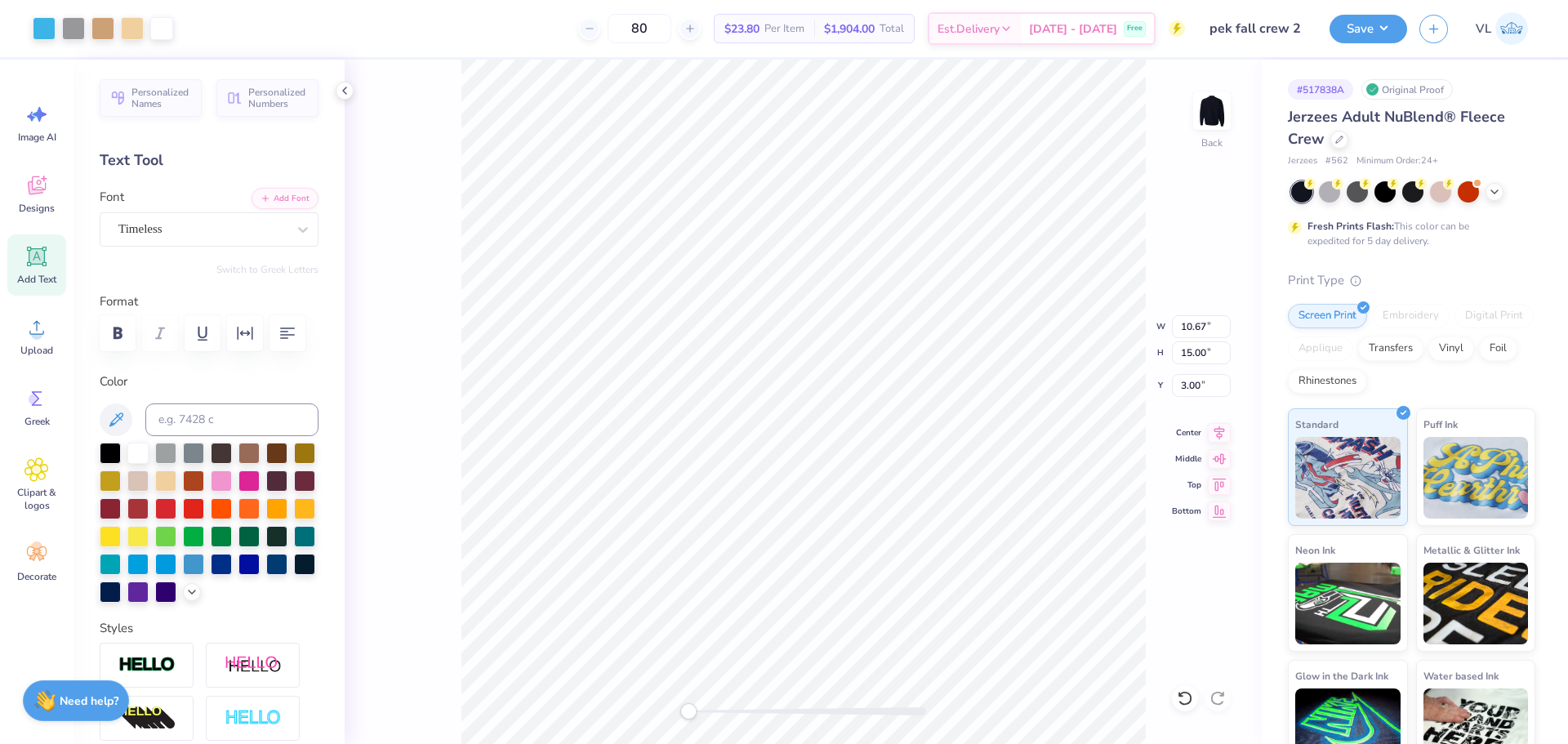
click at [682, 718] on div "Back W 10.67 10.67 " H 15.00 15.00 " Y 3.00 3.00 " Center Middle Top Bottom" at bounding box center [803, 401] width 917 height 685
click at [649, 722] on div "Back" at bounding box center [803, 401] width 917 height 685
click at [1197, 363] on input "15.00" at bounding box center [1201, 352] width 59 height 23
type input "13"
type input "9.25"
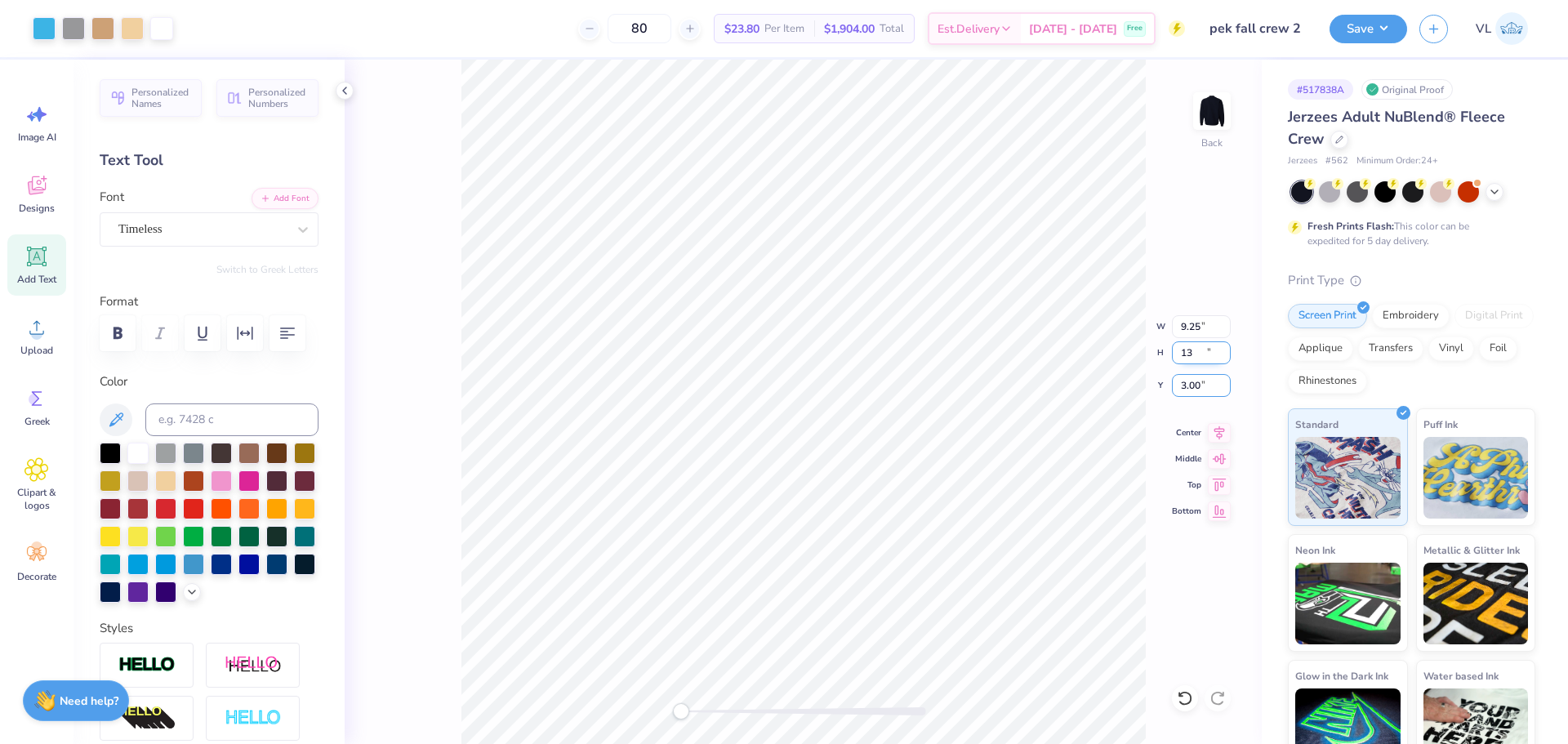
type input "13.00"
type input "3.00"
click at [1385, 34] on button "Save" at bounding box center [1368, 26] width 77 height 28
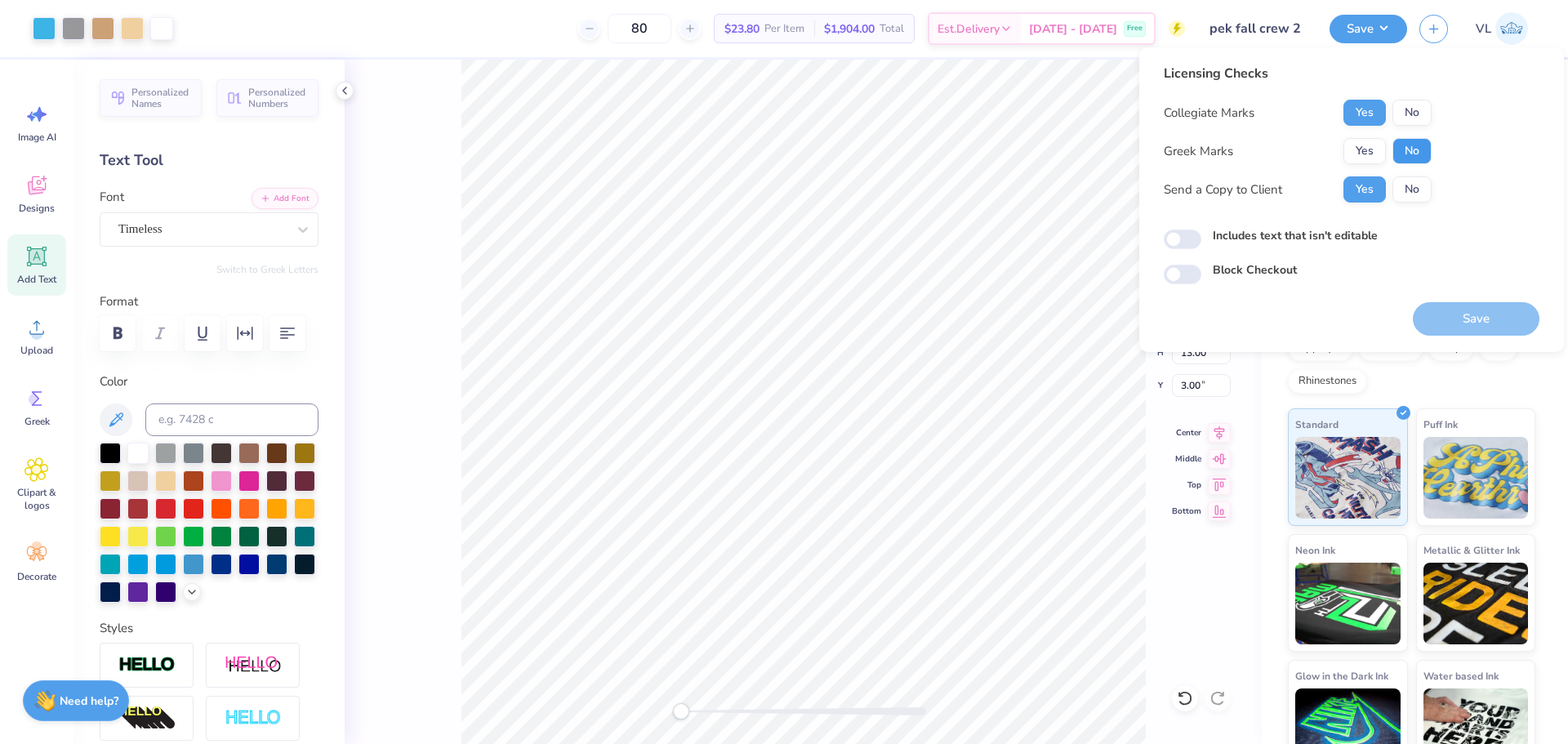
click at [1418, 149] on button "No" at bounding box center [1412, 151] width 40 height 26
click at [1460, 317] on button "Save" at bounding box center [1476, 319] width 127 height 34
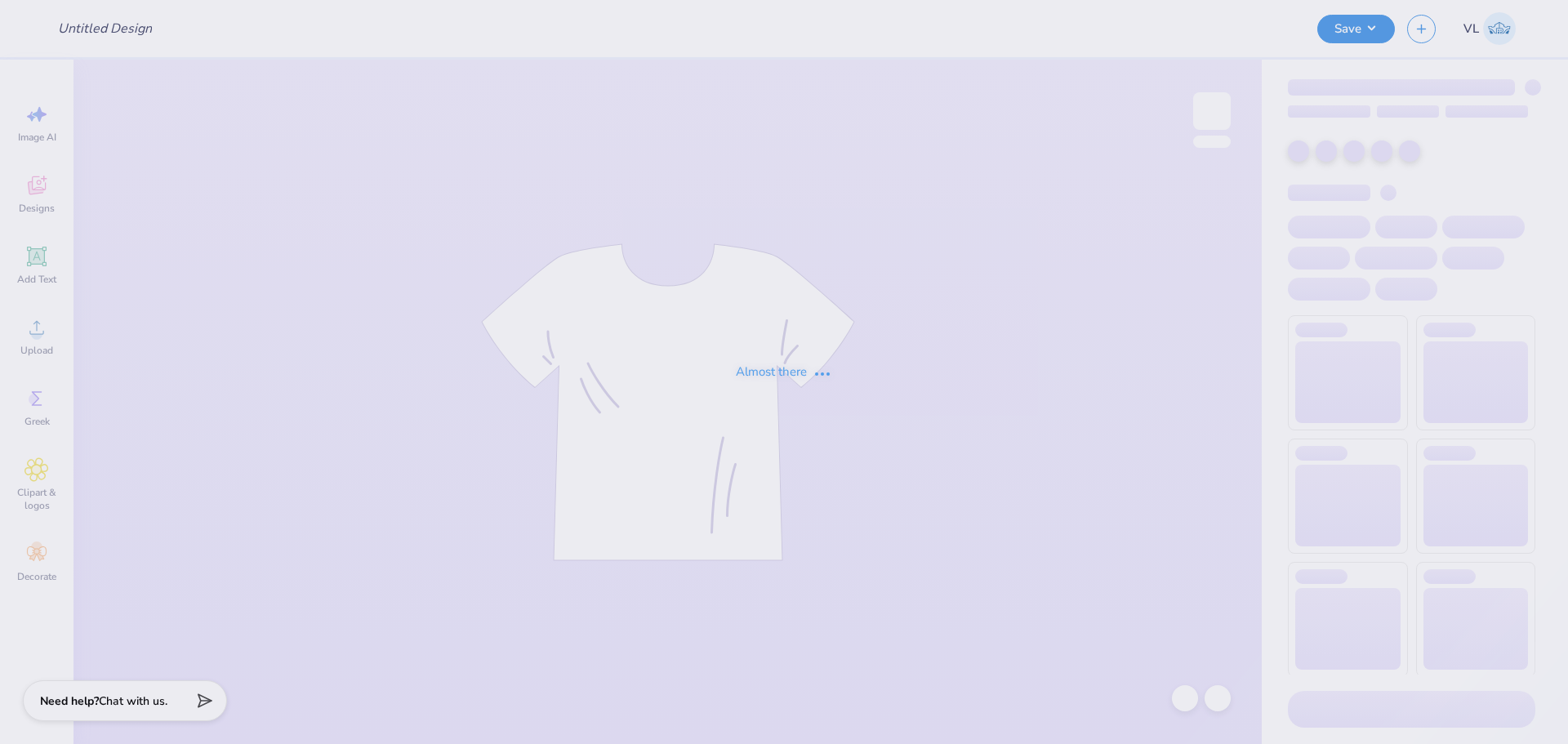
type input "Alpha Gamma Delta mock neck"
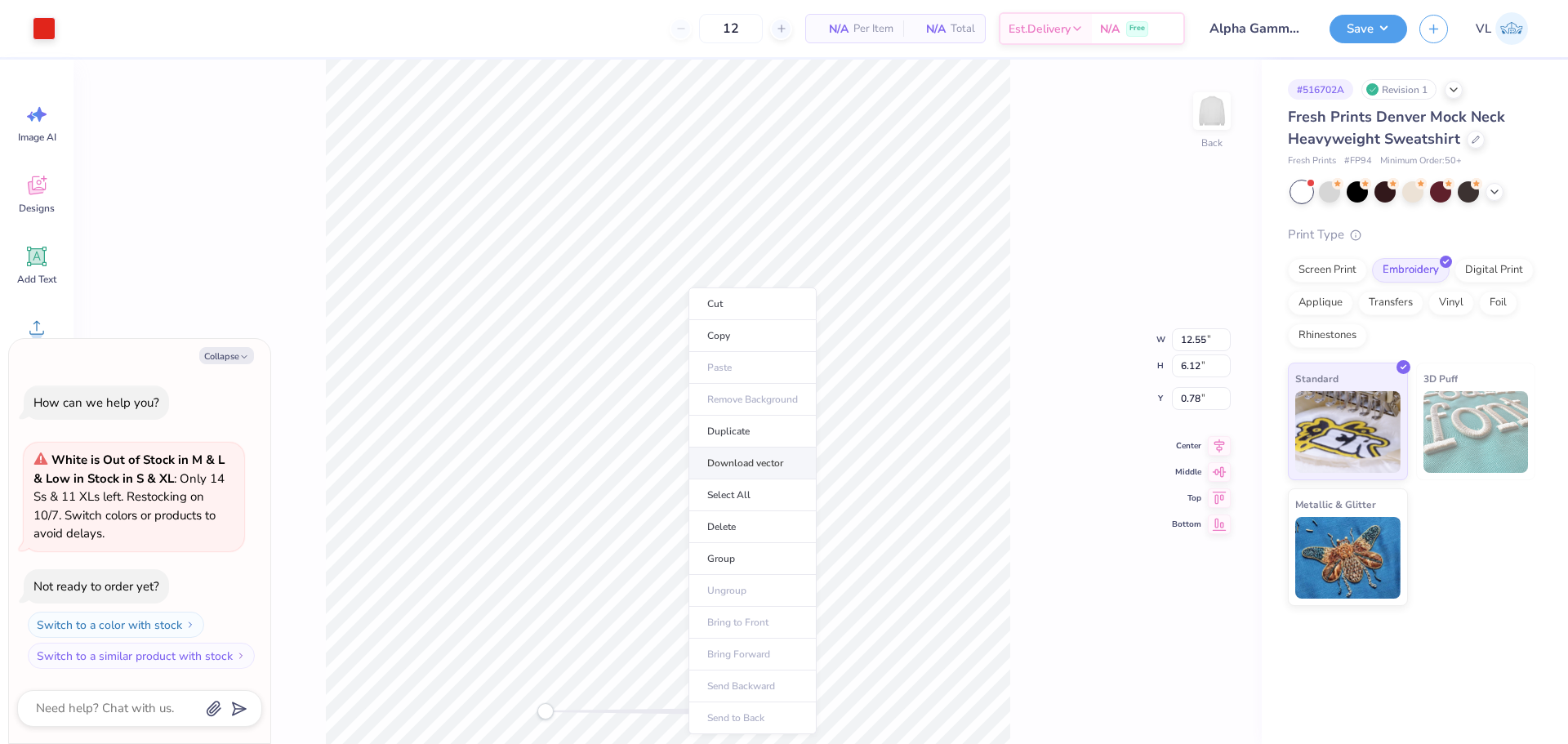
click at [765, 465] on li "Download vector" at bounding box center [753, 463] width 128 height 32
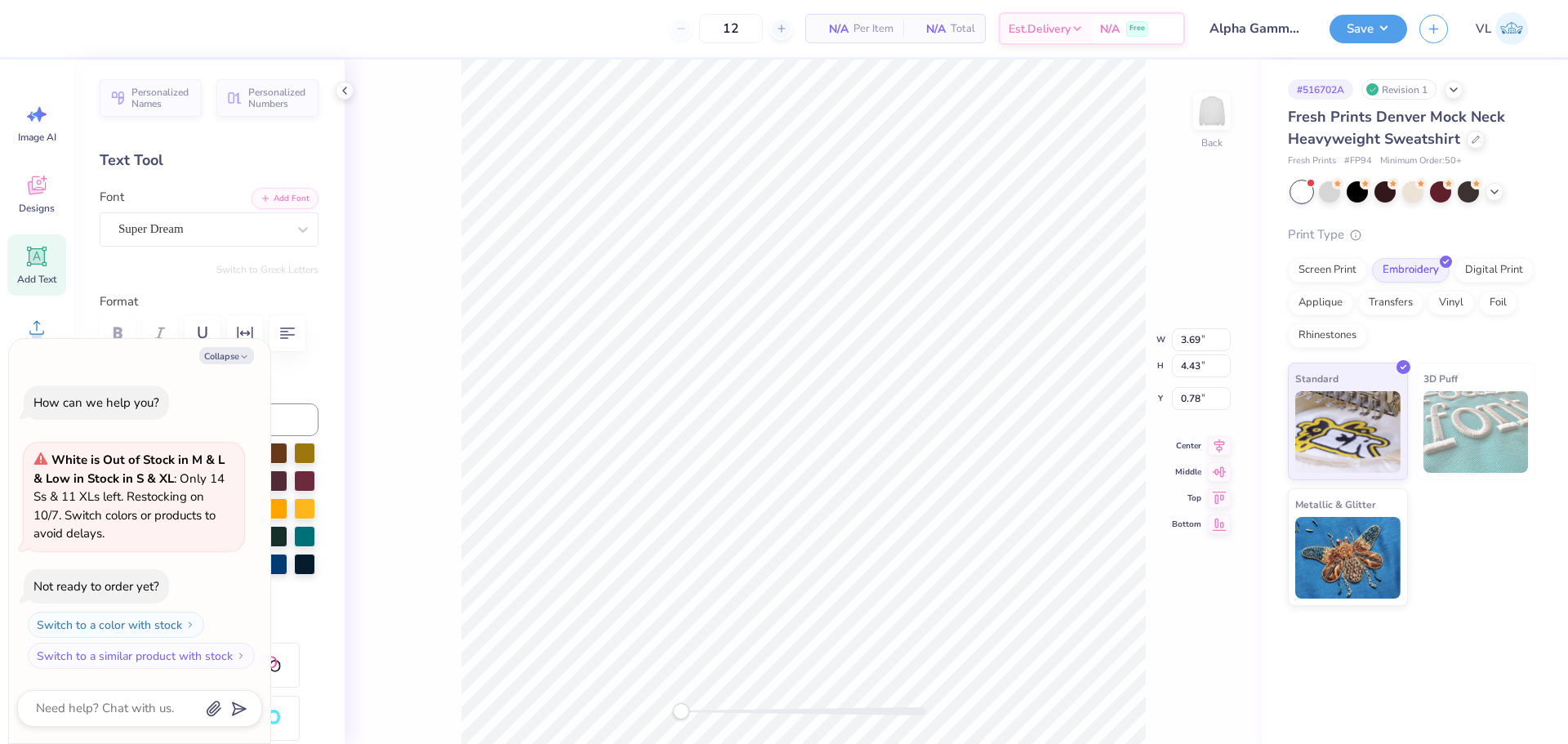
type textarea "x"
type input "4.23"
type input "5.19"
type input "1.18"
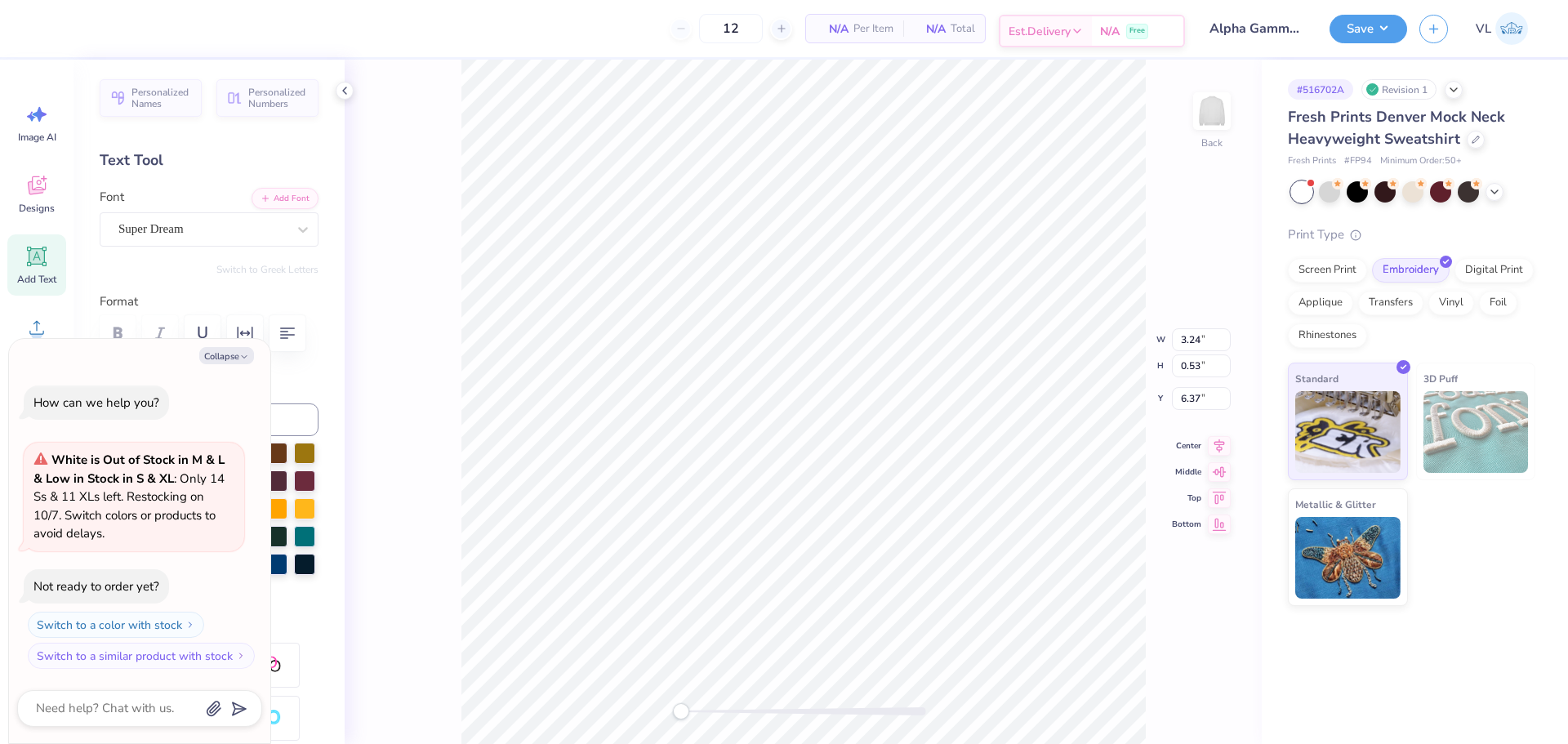
type textarea "x"
type input "12.55"
type input "6.12"
type input "0.78"
click at [40, 337] on circle at bounding box center [36, 333] width 11 height 11
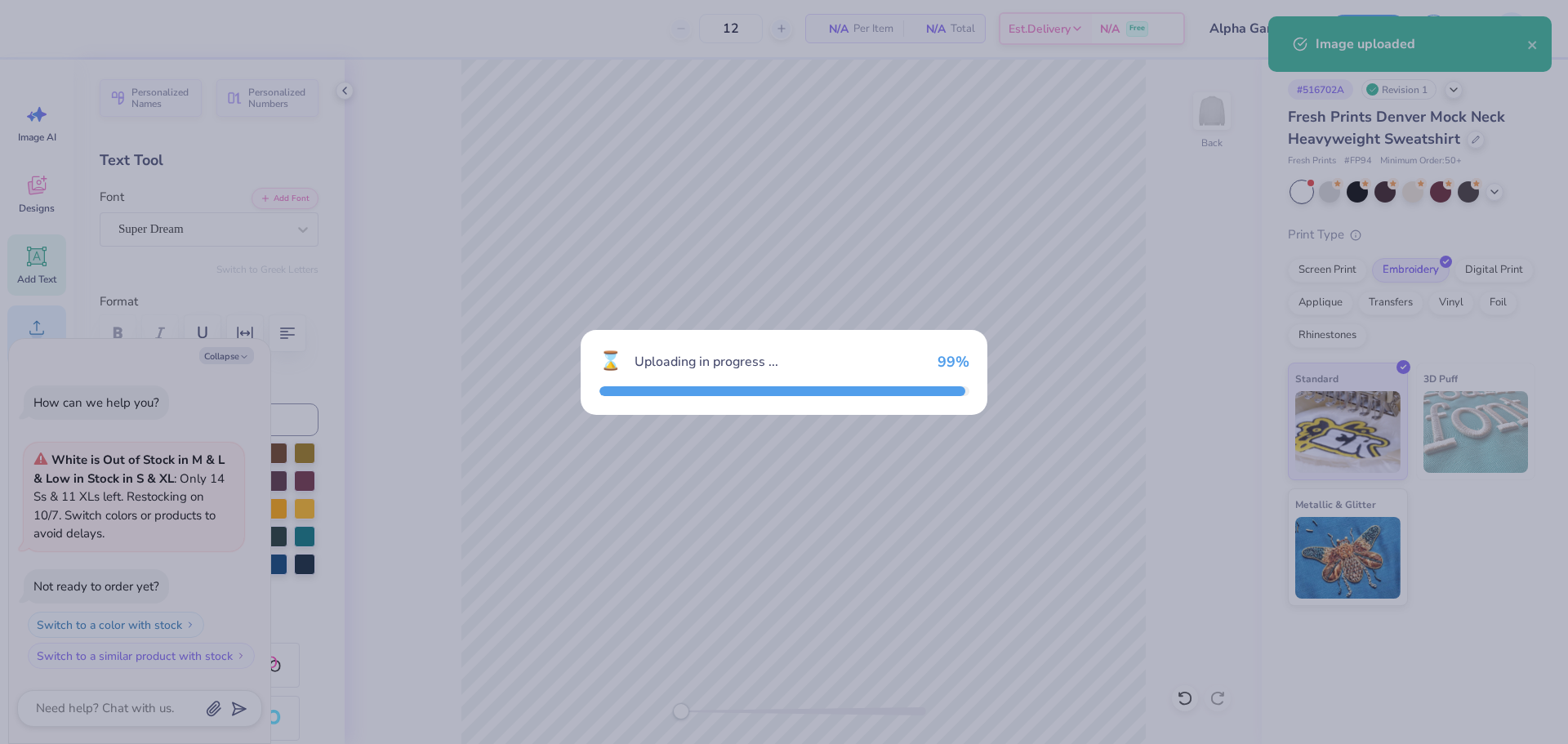
type textarea "x"
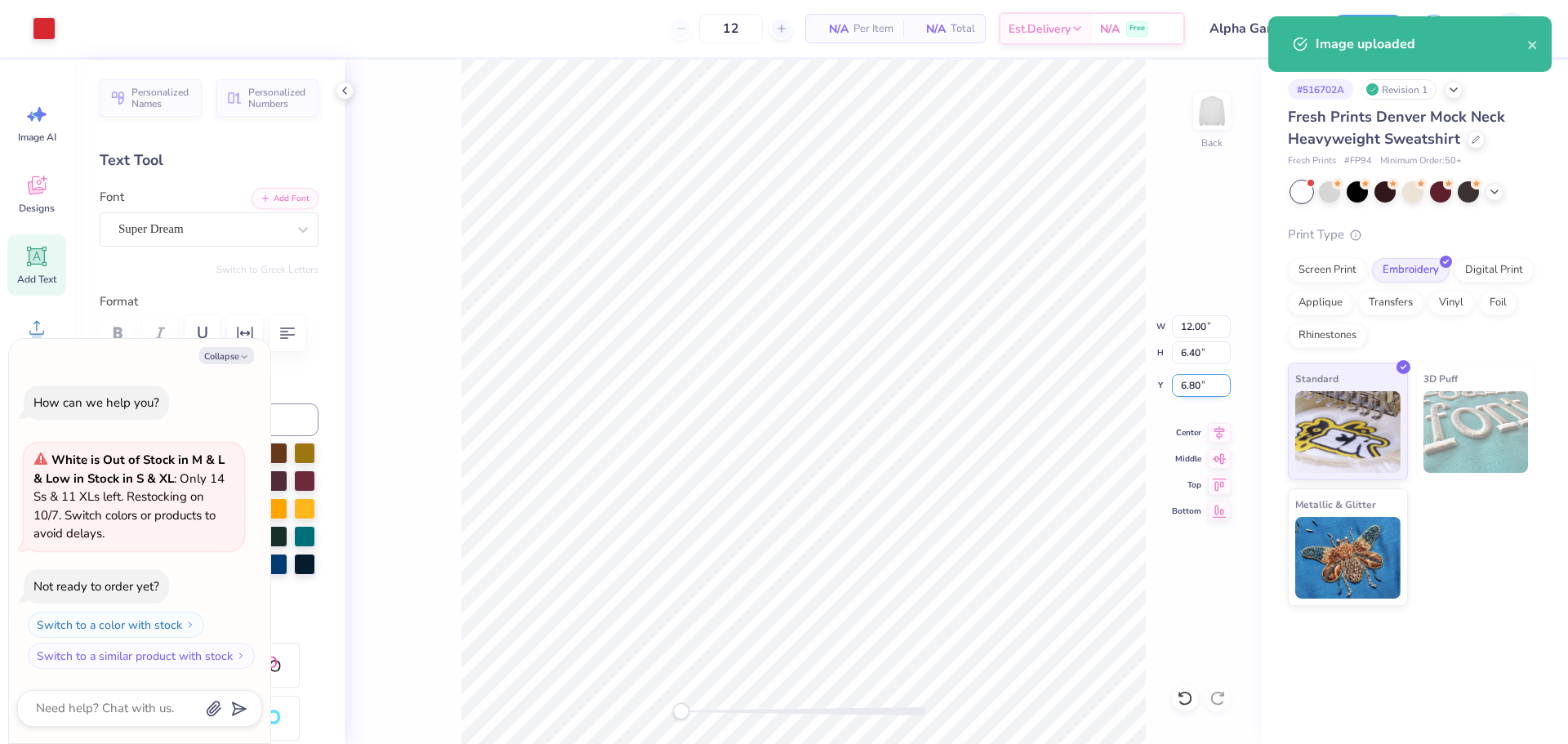
click at [1183, 380] on input "6.80" at bounding box center [1201, 385] width 59 height 23
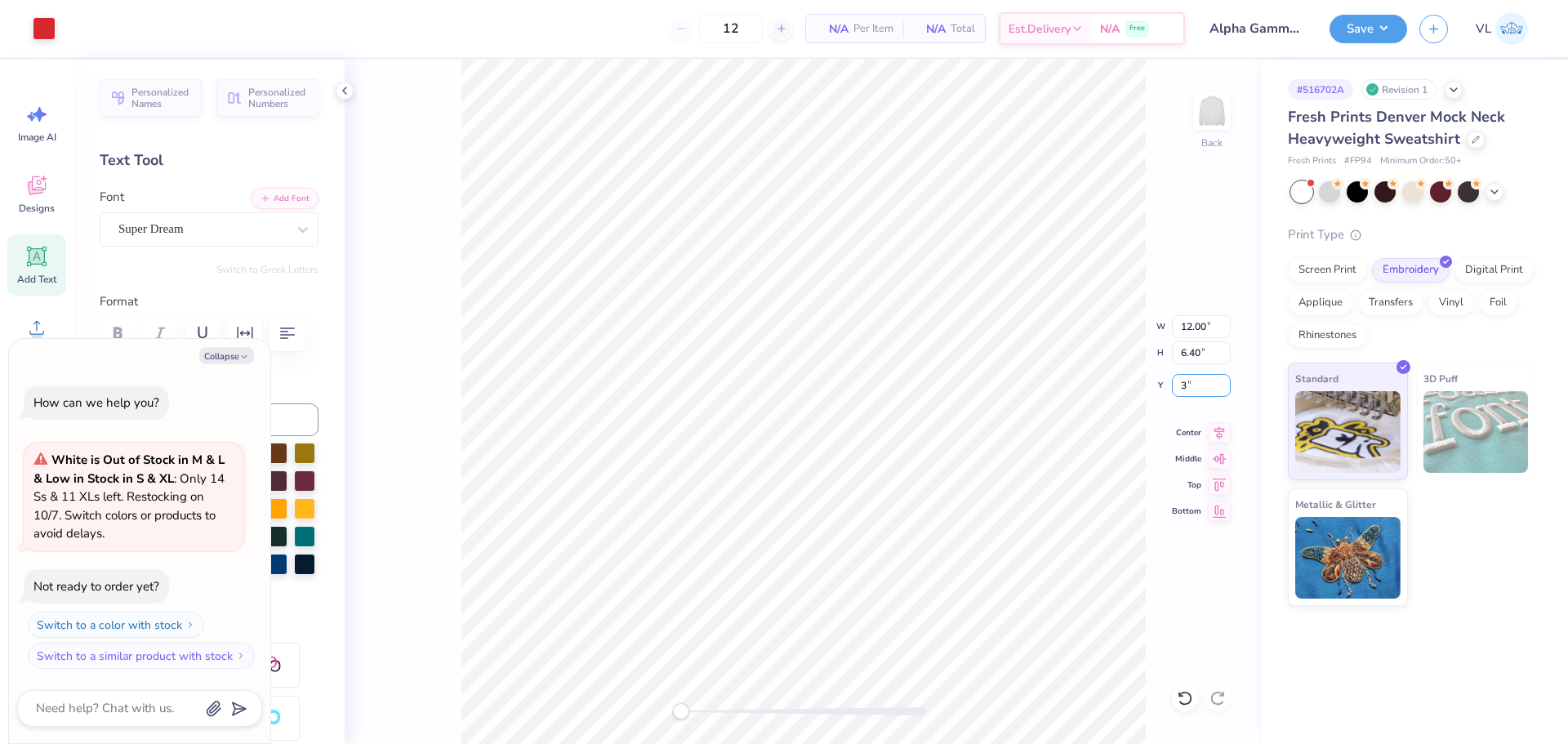
type input "3"
click at [1201, 341] on input "6.40" at bounding box center [1201, 352] width 59 height 23
click at [1131, 376] on div "Back W 12.00 12.00 " H 6.40 6.40 " Y 3 3 " Center Middle Top Bottom" at bounding box center [803, 401] width 917 height 685
type textarea "x"
click at [1212, 384] on input "3.00" at bounding box center [1201, 385] width 59 height 23
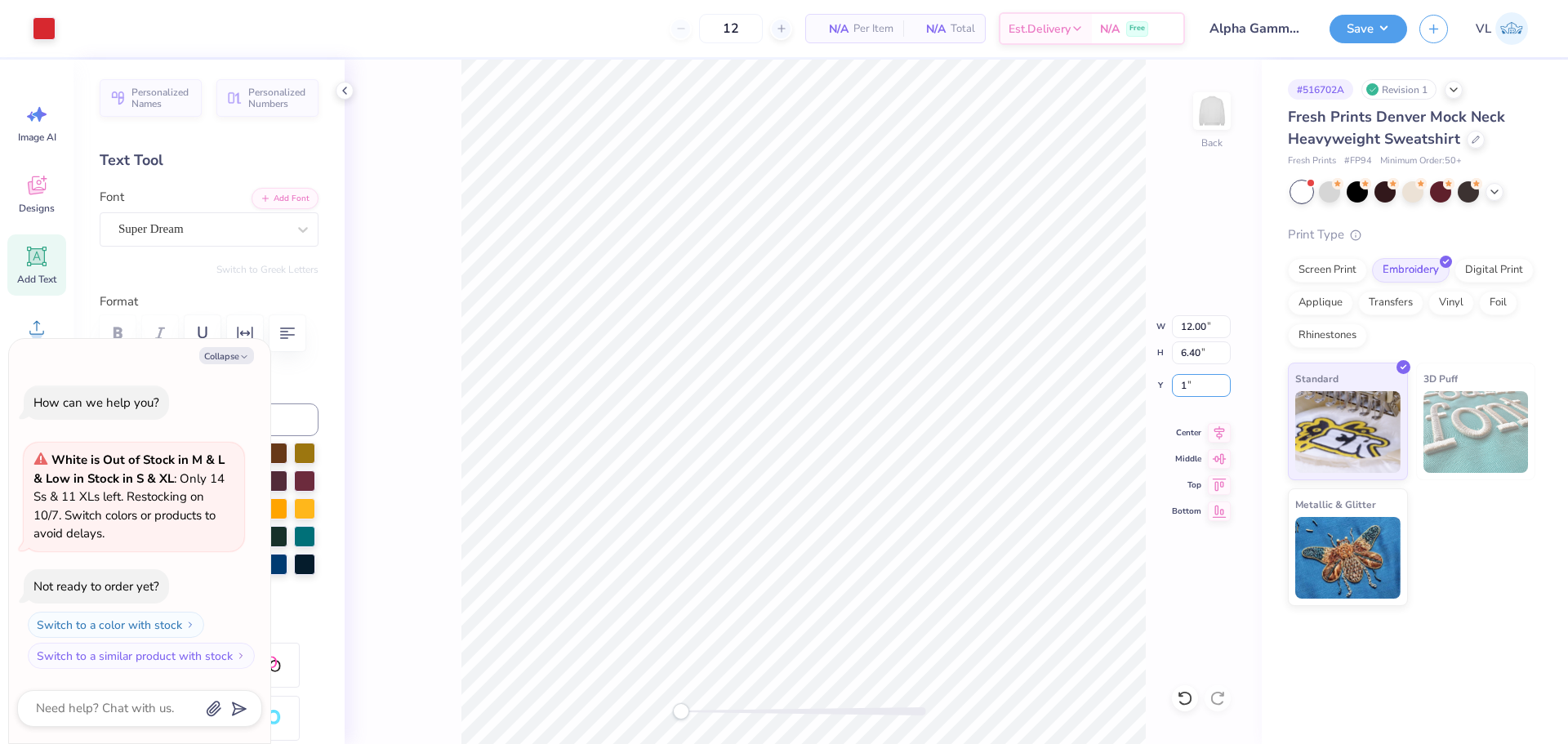
type input "1"
click at [1390, 28] on button "Save" at bounding box center [1368, 26] width 77 height 28
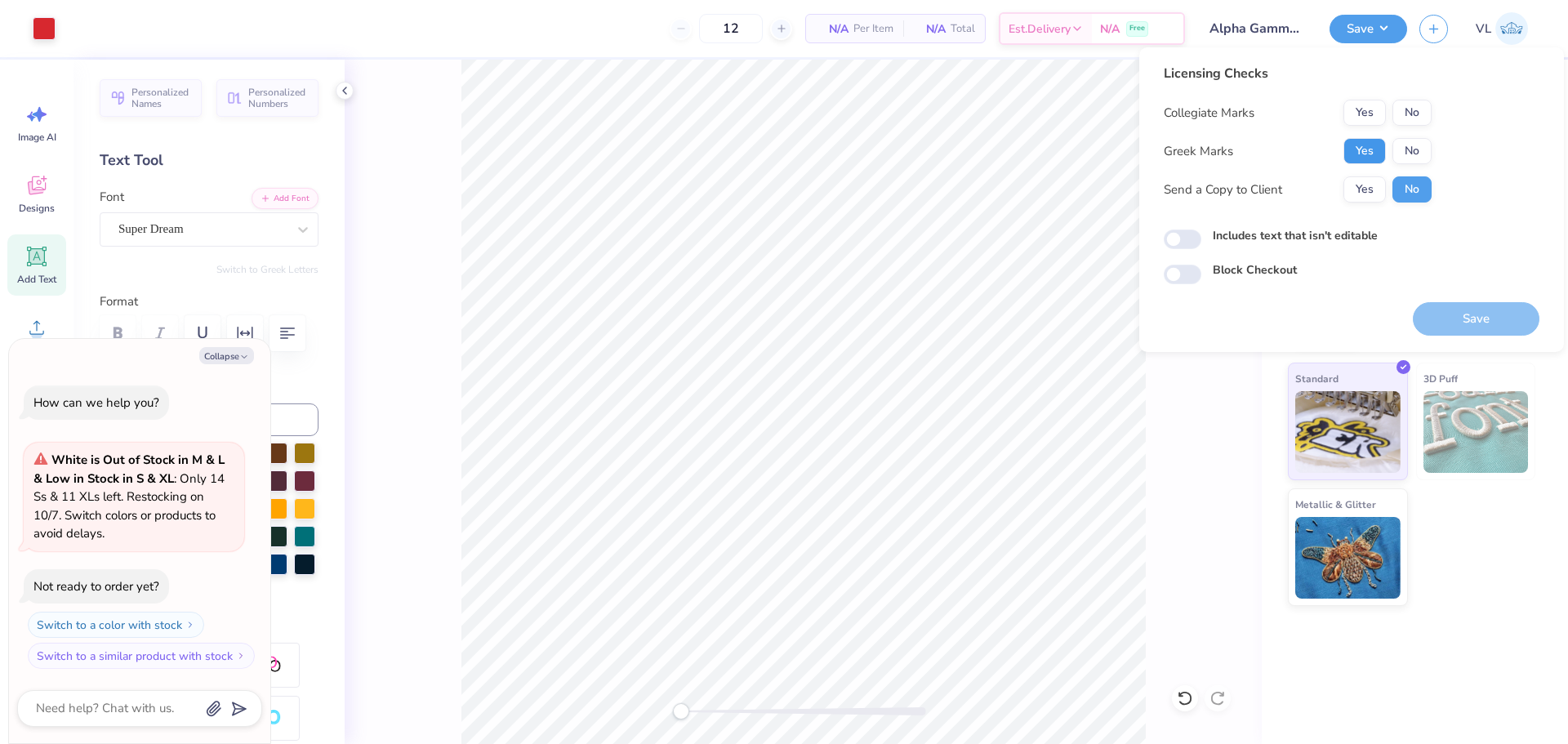
click at [1361, 146] on button "Yes" at bounding box center [1364, 151] width 42 height 26
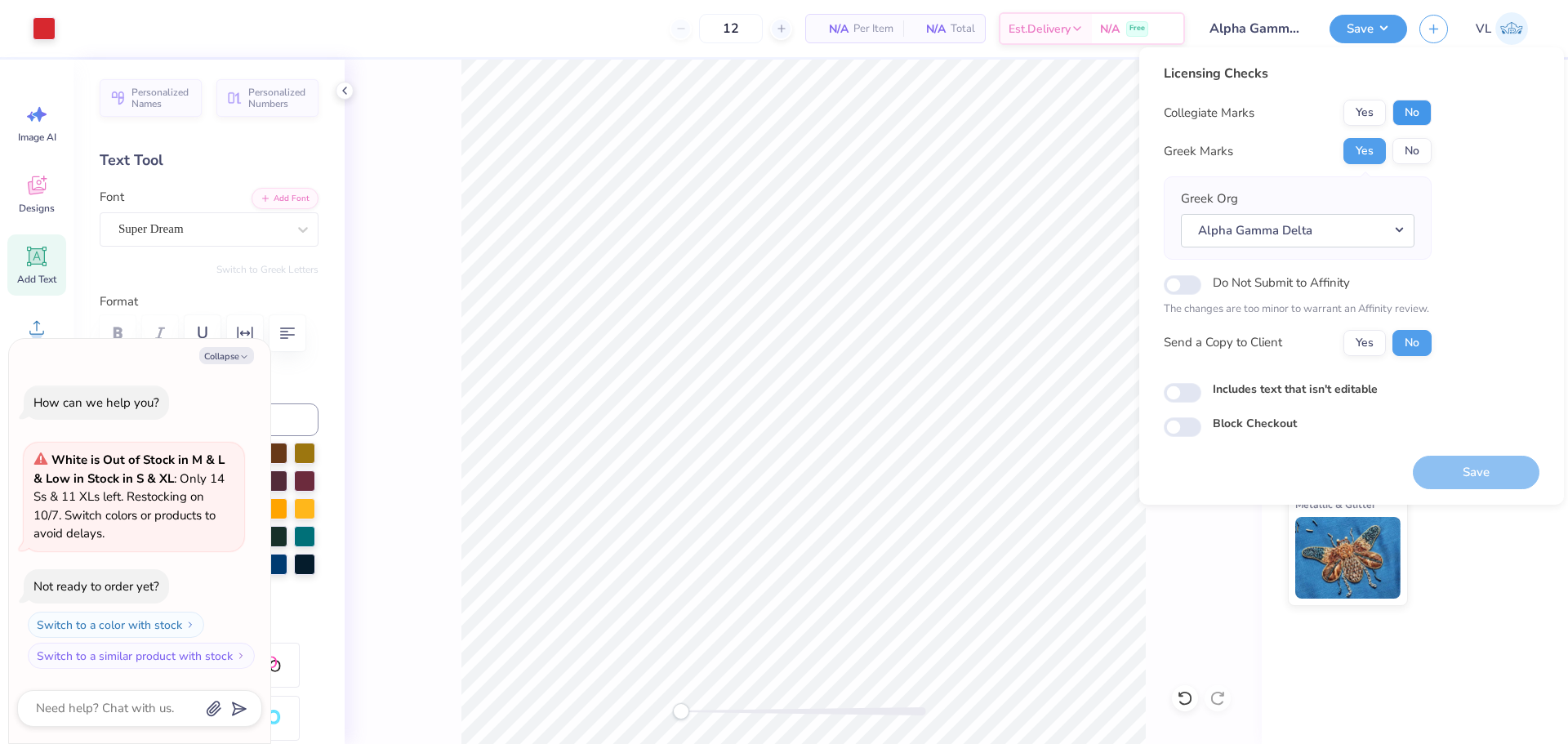
click at [1417, 114] on button "No" at bounding box center [1412, 113] width 40 height 26
click at [1472, 468] on button "Save" at bounding box center [1476, 472] width 127 height 34
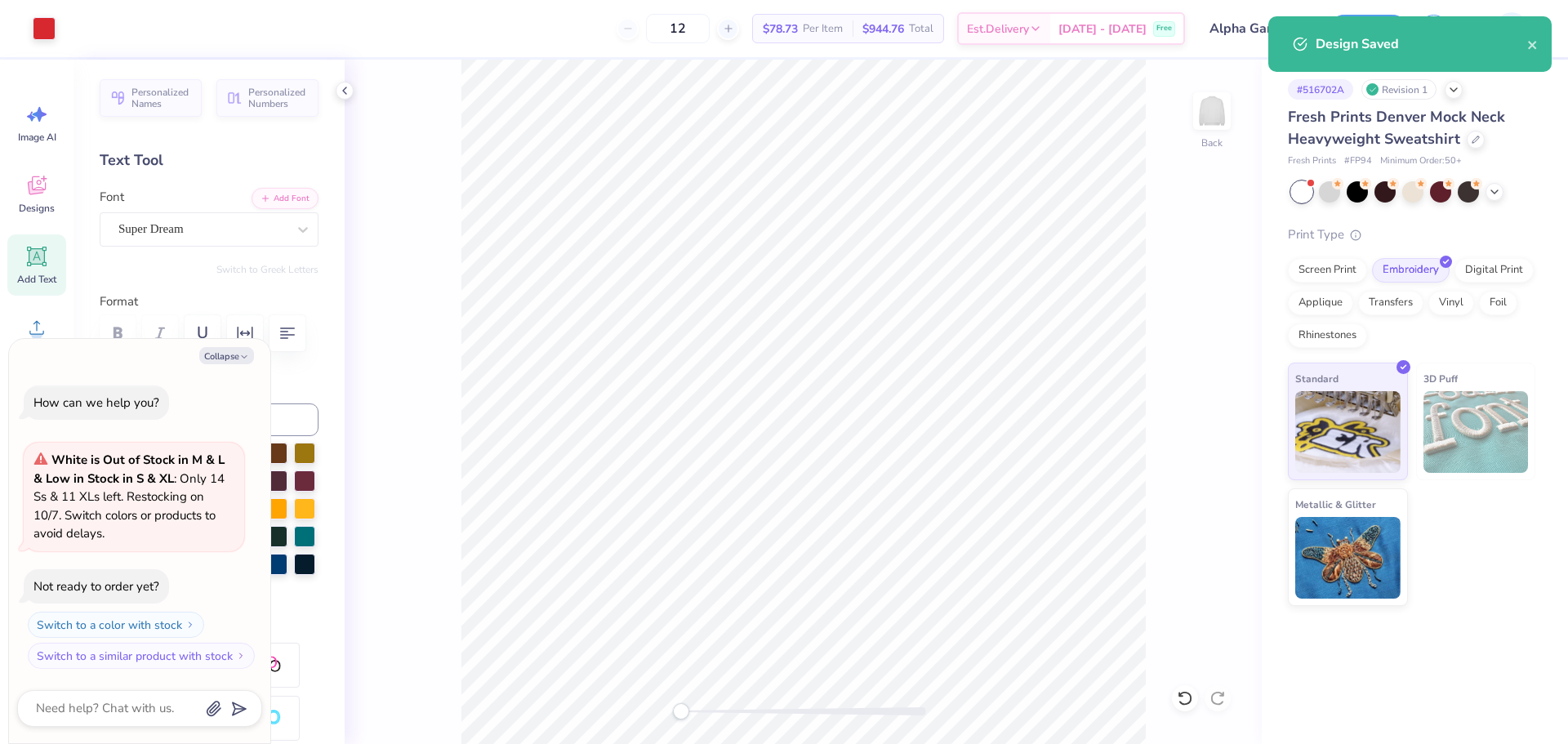
type textarea "x"
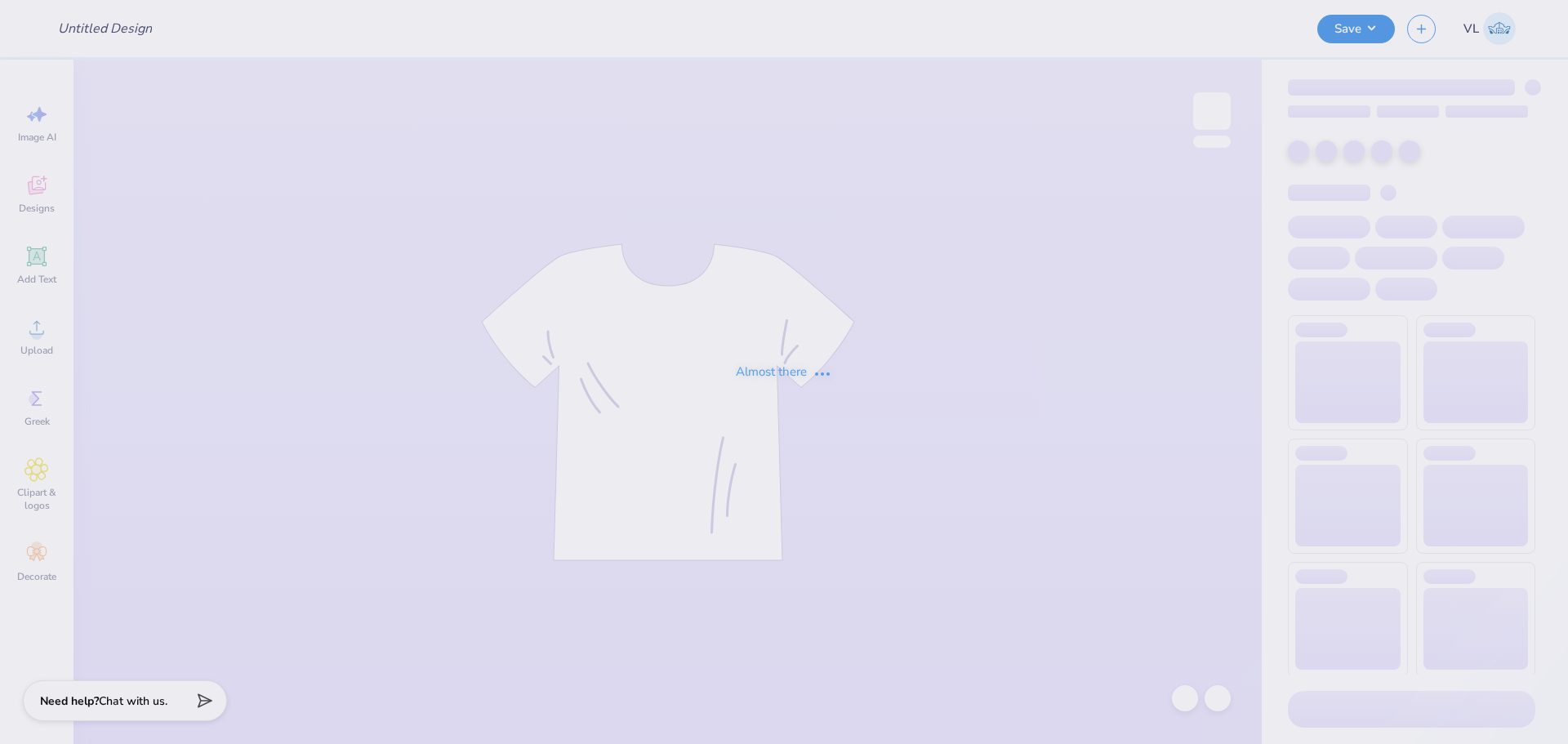
type input "DSP Gen Merch Crewneck"
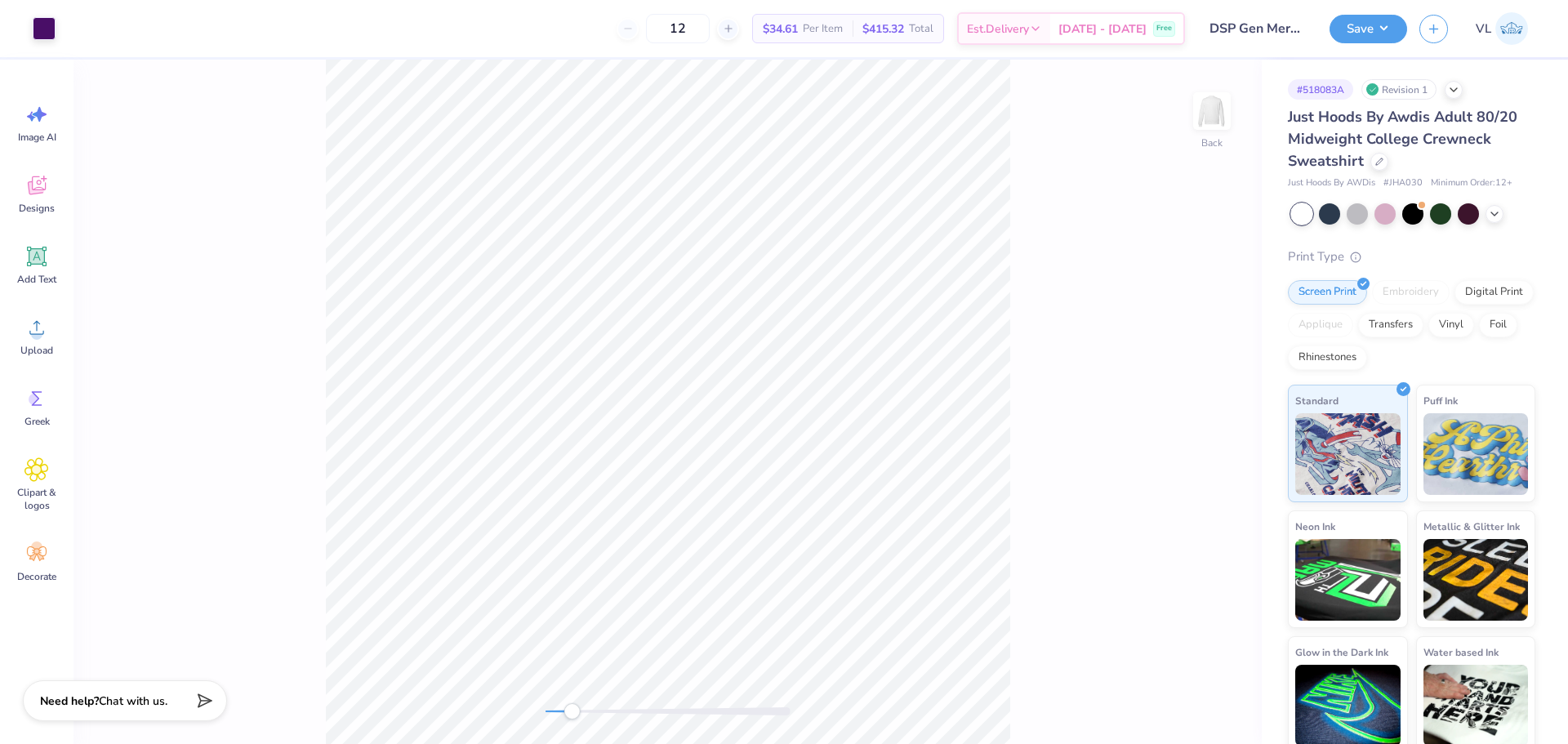
drag, startPoint x: 555, startPoint y: 705, endPoint x: 579, endPoint y: 706, distance: 24.0
click at [579, 706] on div at bounding box center [668, 711] width 245 height 16
drag, startPoint x: 579, startPoint y: 712, endPoint x: 558, endPoint y: 708, distance: 21.4
click at [558, 709] on div "Accessibility label" at bounding box center [558, 711] width 16 height 16
click at [563, 194] on div "Back" at bounding box center [667, 401] width 1188 height 685
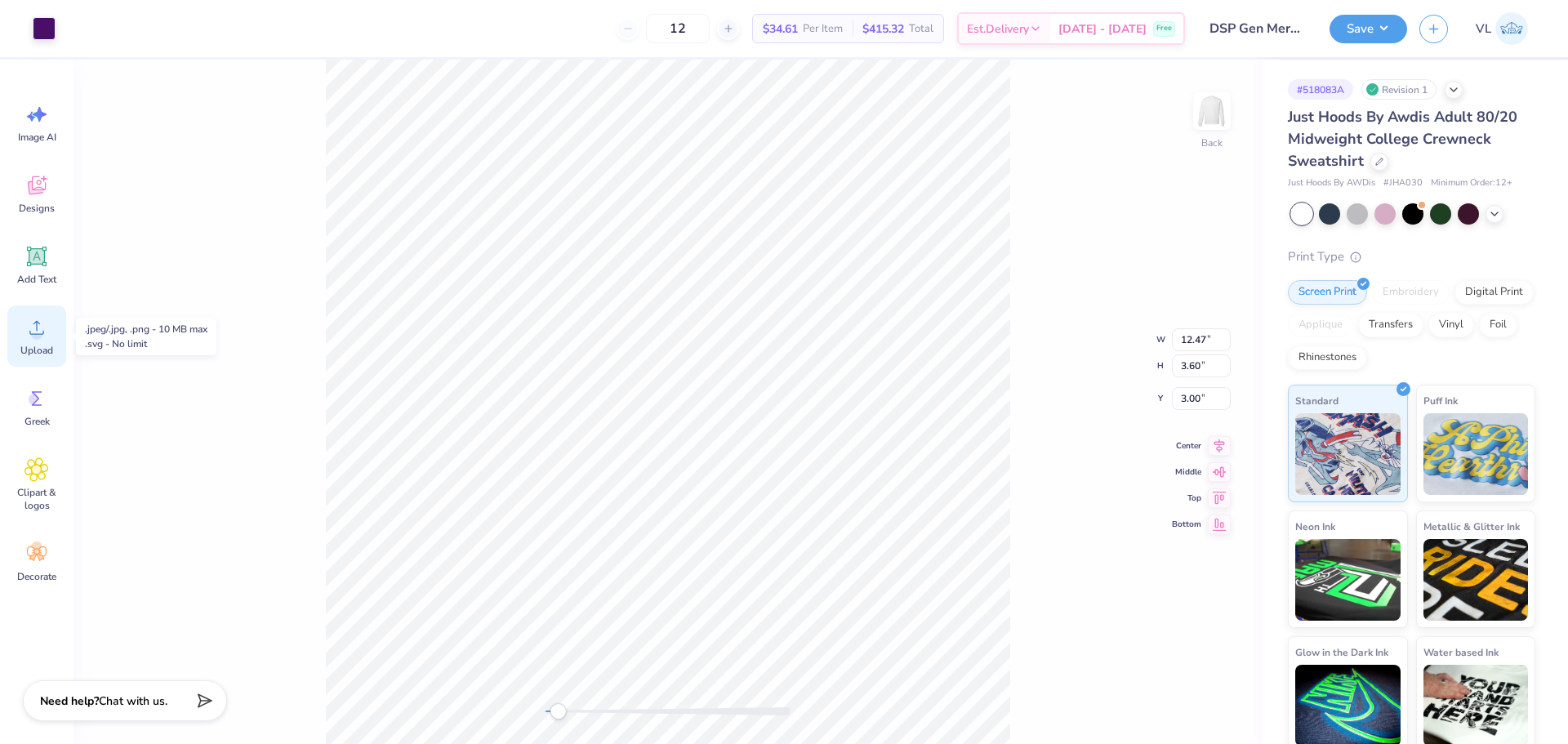
click at [38, 328] on icon at bounding box center [36, 327] width 24 height 24
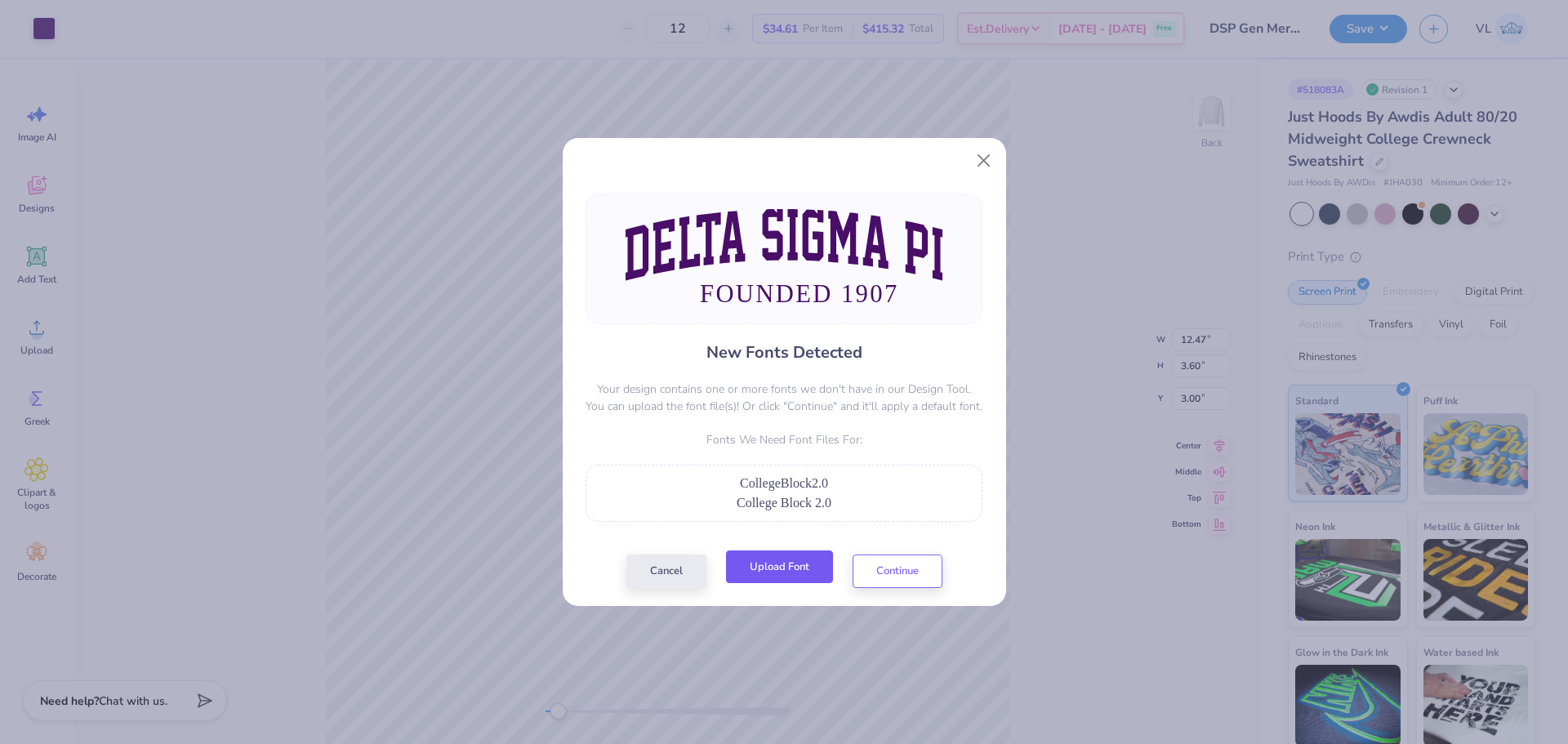
click at [790, 568] on button "Upload Font" at bounding box center [779, 567] width 107 height 34
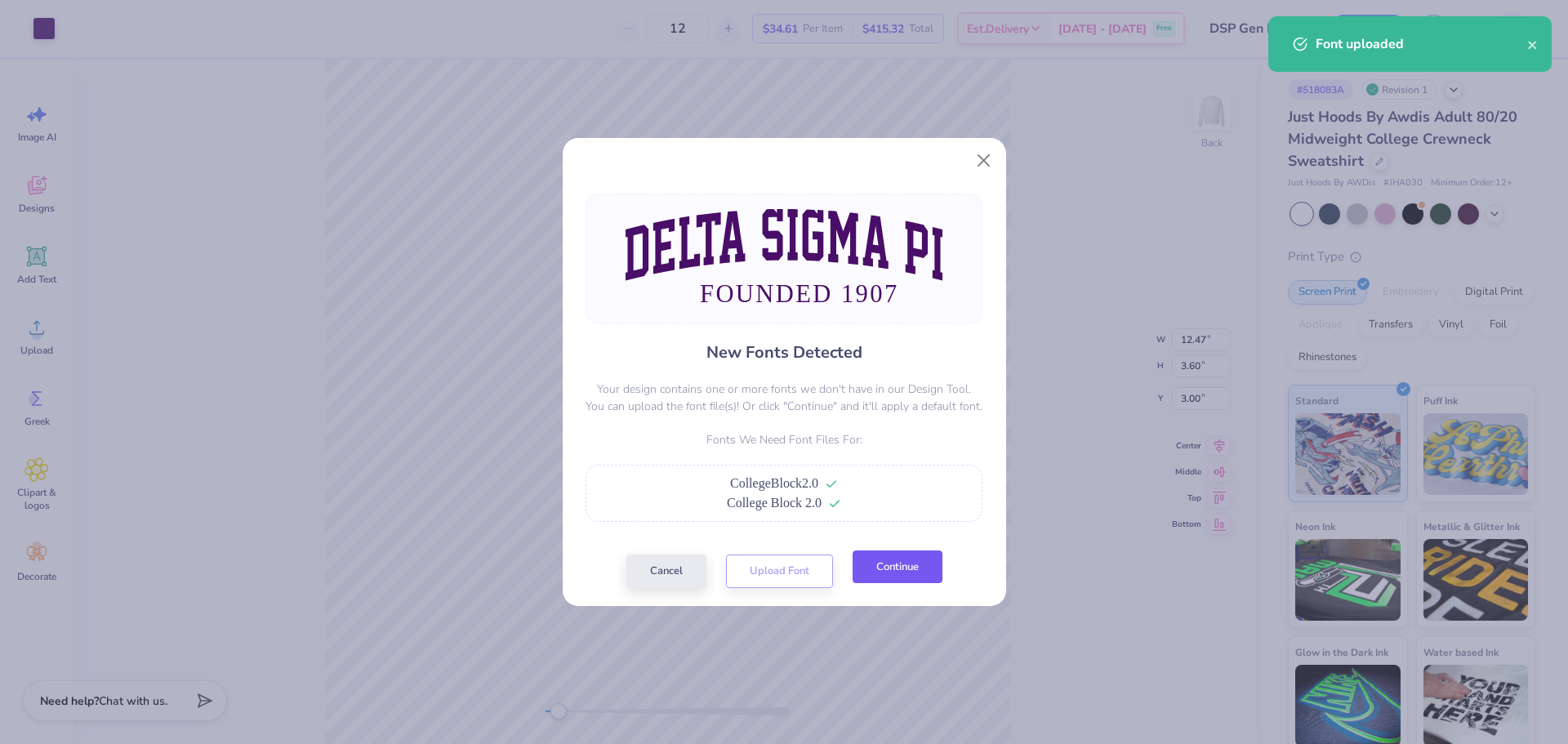
click at [888, 561] on button "Continue" at bounding box center [897, 567] width 90 height 34
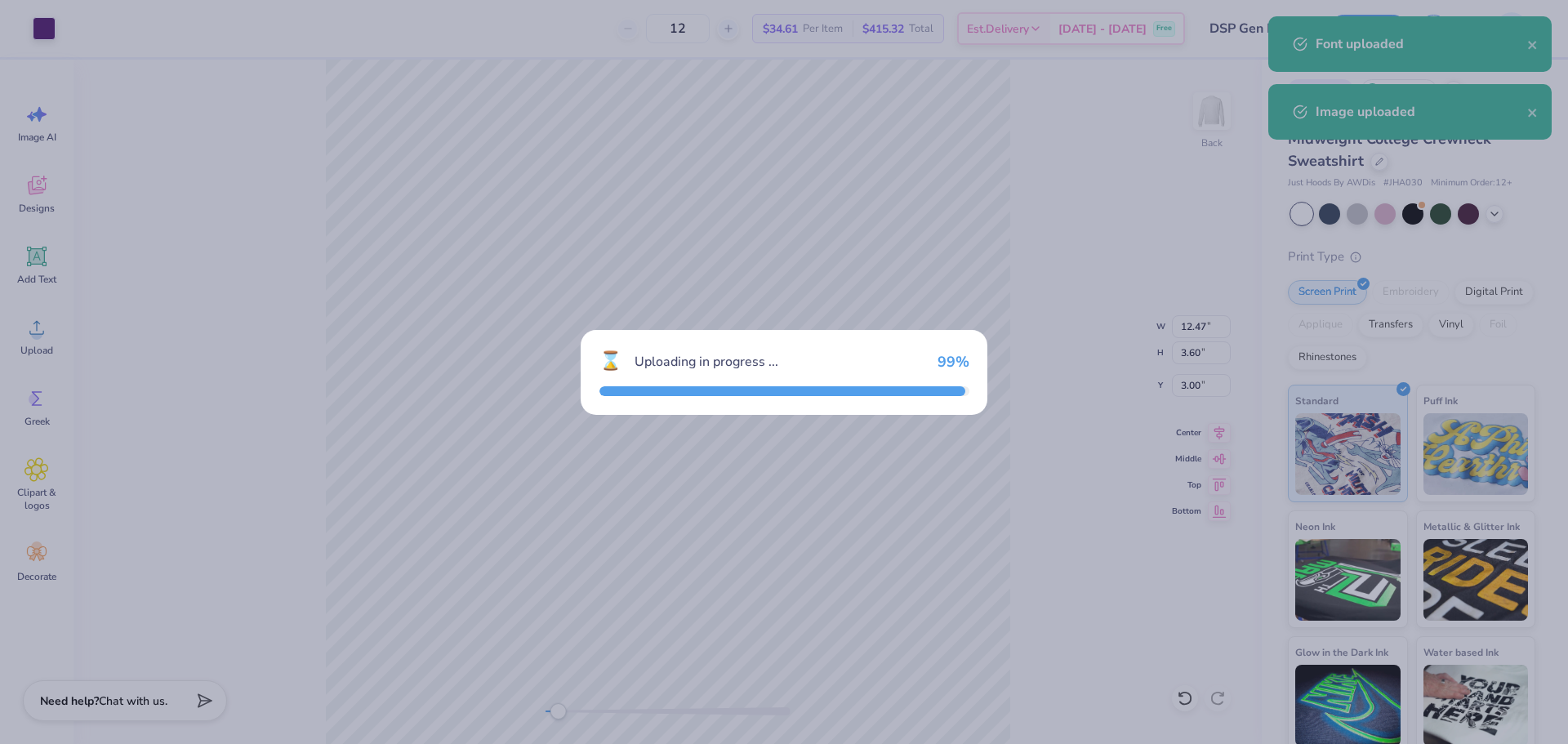
type input "15.00"
type input "4.43"
type input "9.79"
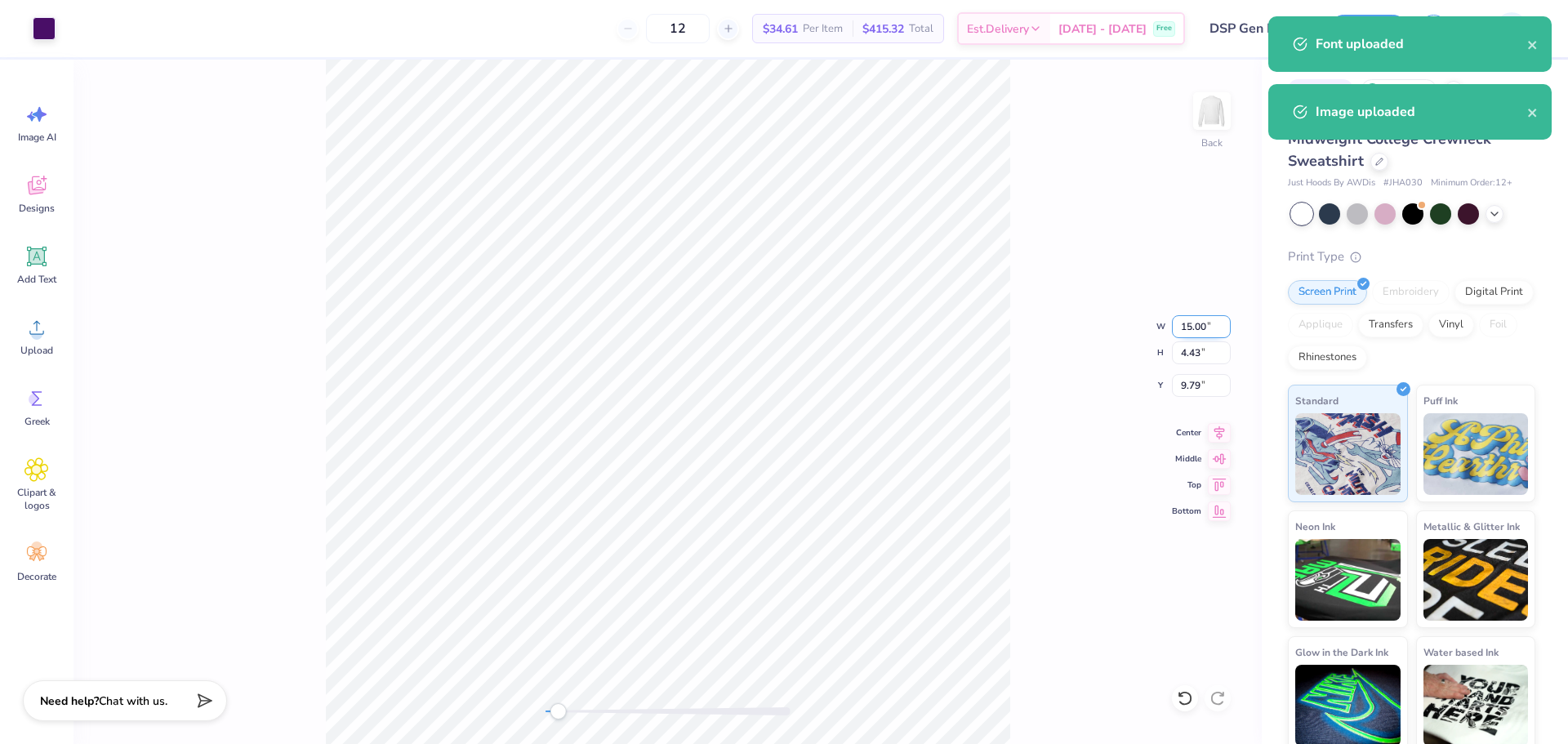
click at [1187, 330] on input "15.00" at bounding box center [1201, 326] width 59 height 23
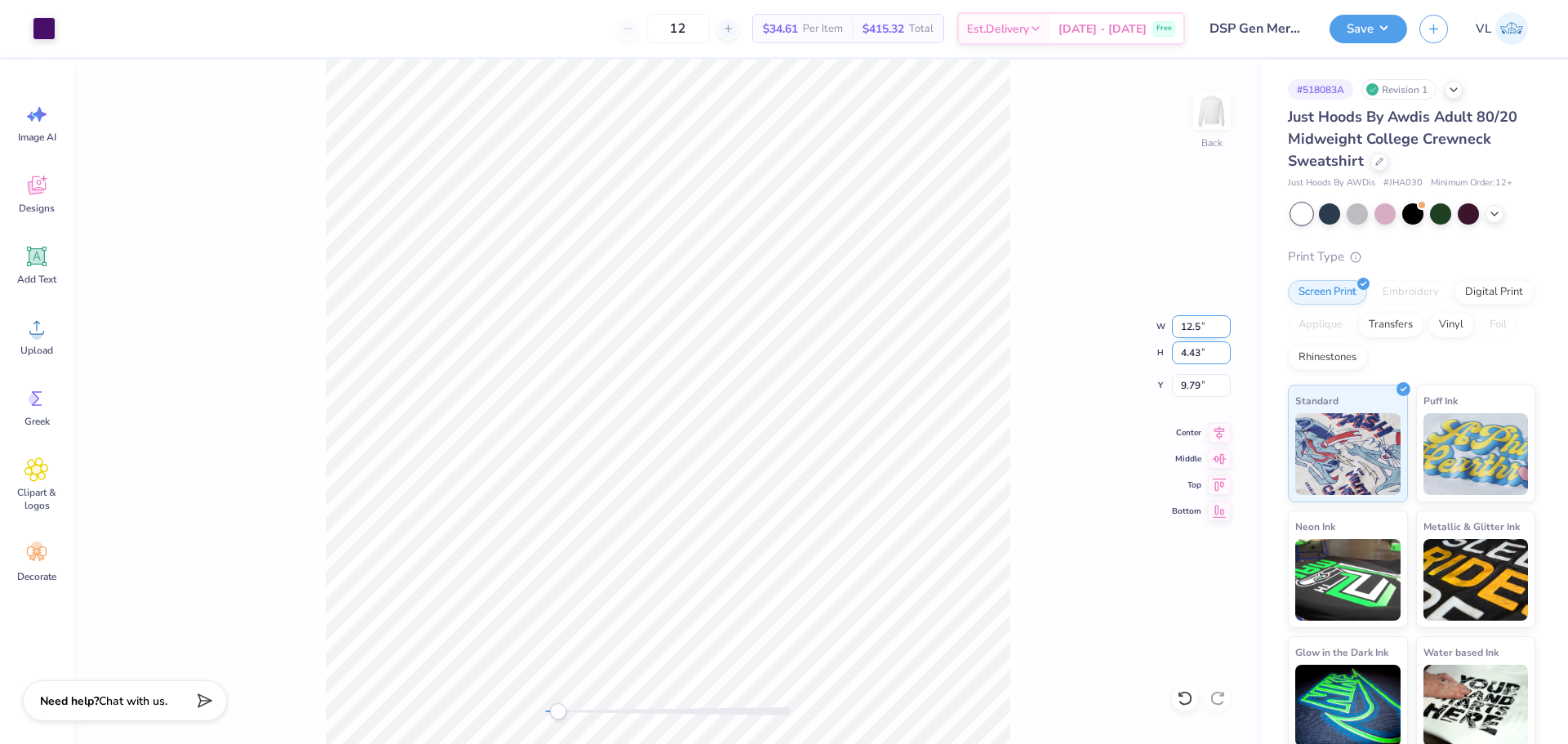
type input "12.50"
type input "3.69"
click at [1202, 388] on input "10.15" at bounding box center [1201, 385] width 59 height 23
type input "3.00"
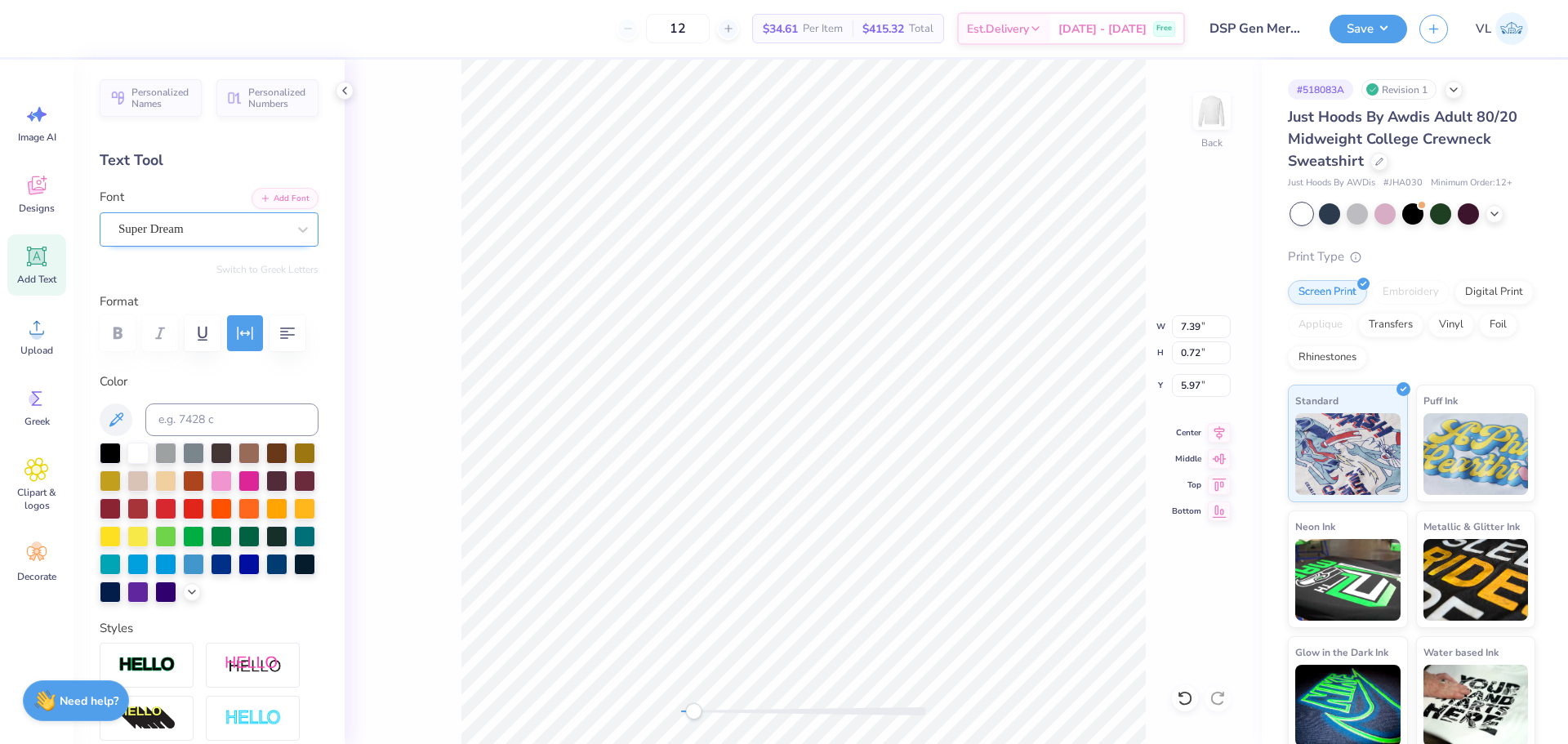
click at [199, 244] on div "Super Dream" at bounding box center [209, 230] width 219 height 34
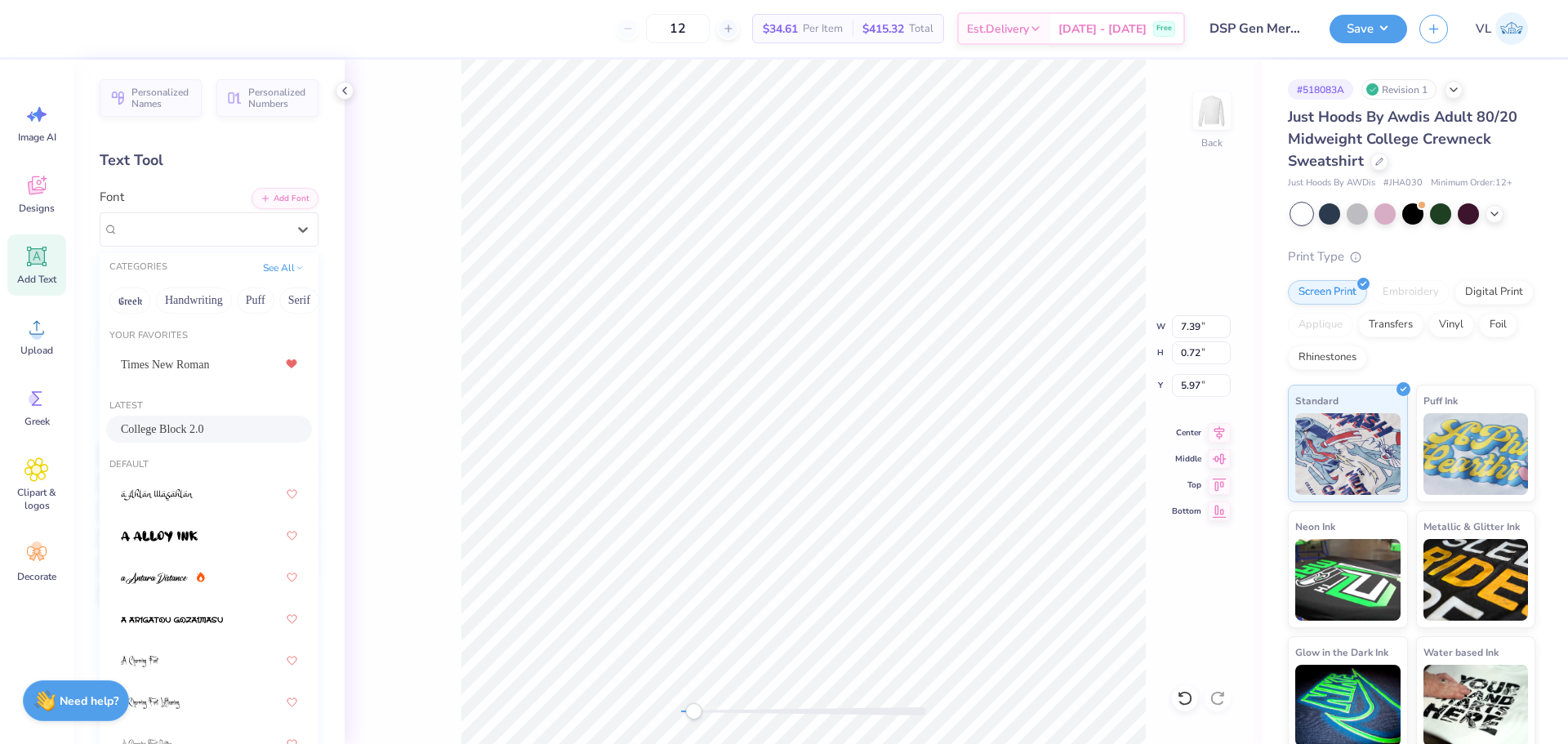
click at [196, 429] on span "College Block 2.0" at bounding box center [162, 429] width 84 height 17
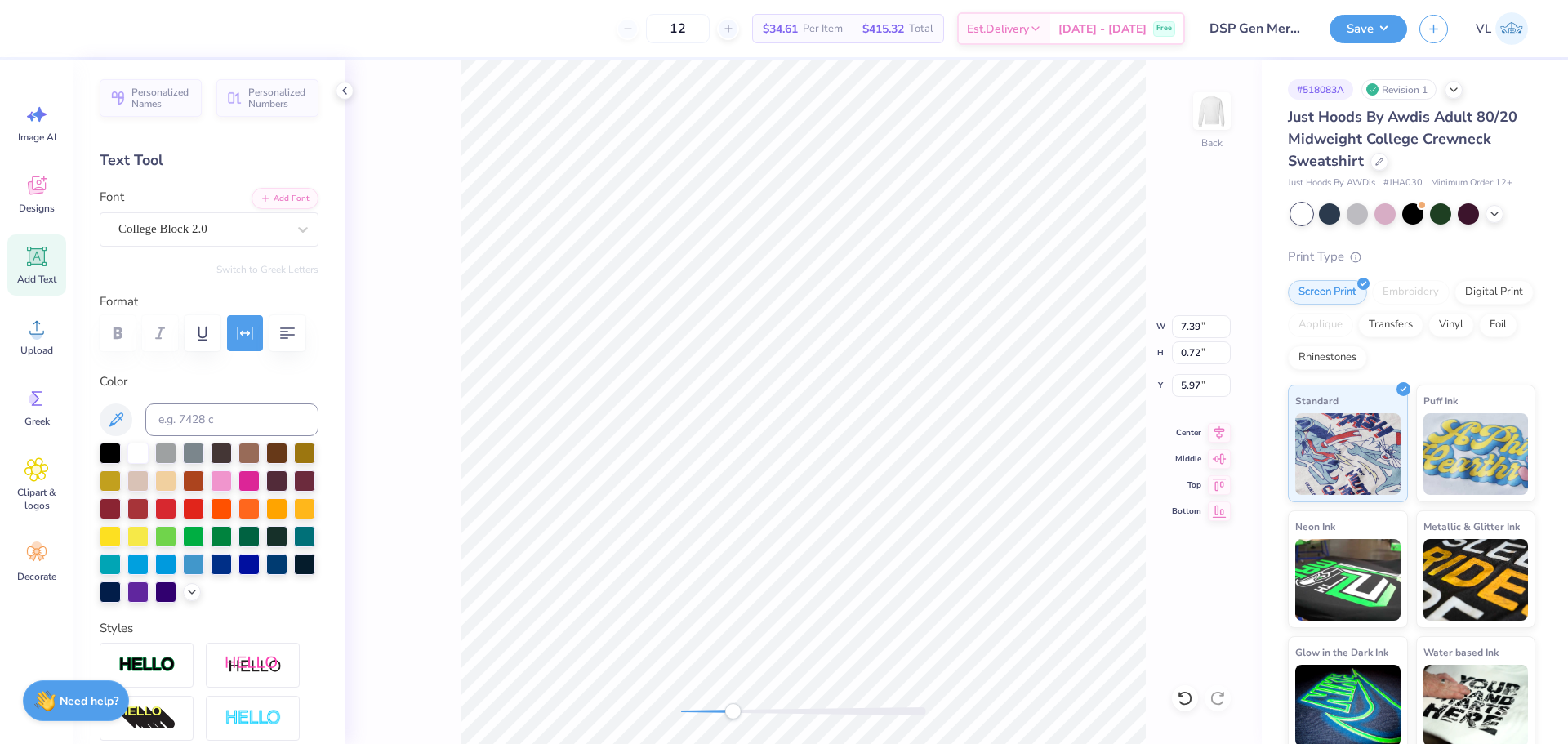
drag, startPoint x: 685, startPoint y: 714, endPoint x: 733, endPoint y: 704, distance: 49.0
click at [733, 707] on div at bounding box center [803, 710] width 245 height 8
type input "12.50"
type input "2.82"
type input "3.00"
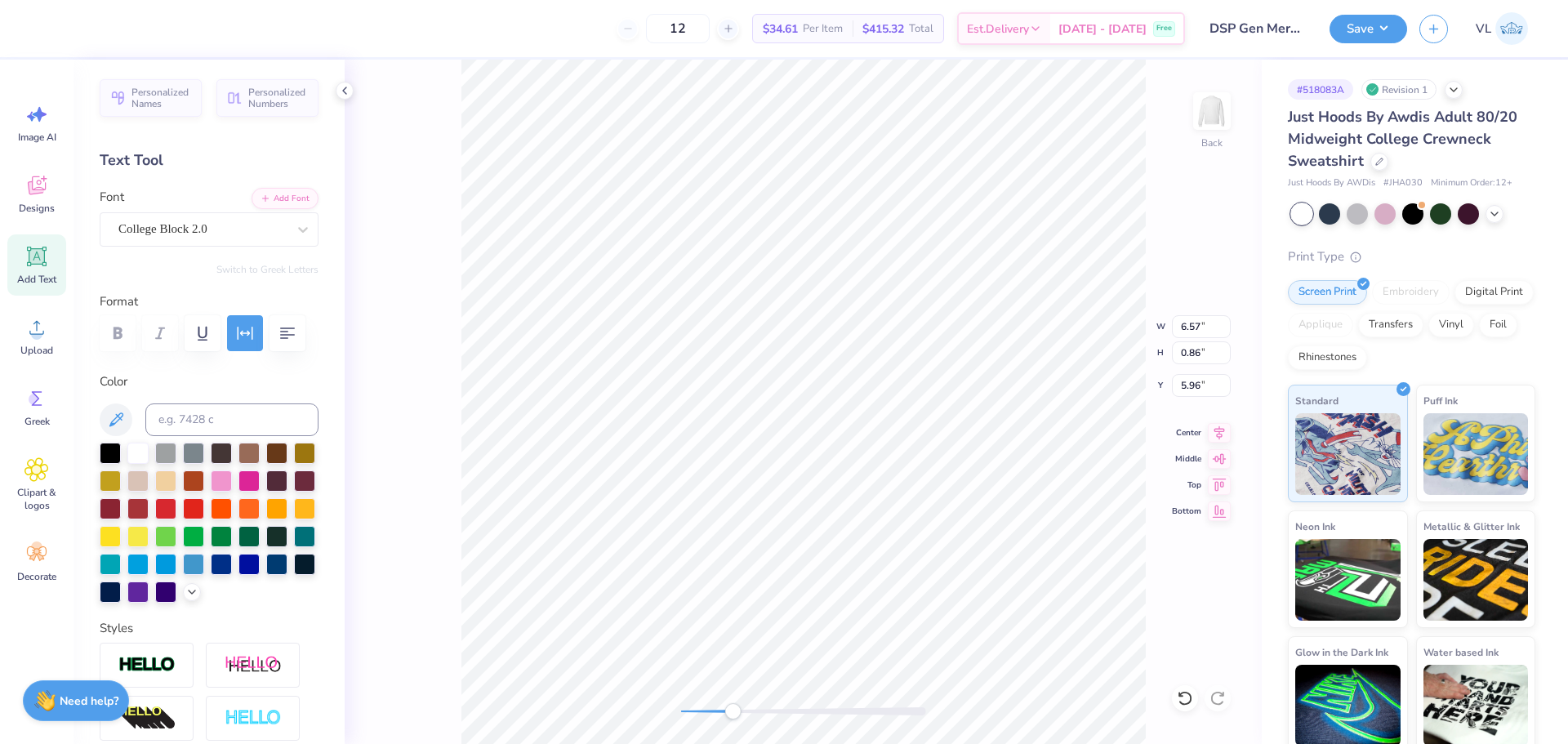
type input "6.61"
type input "0.87"
type input "5.72"
type input "6.57"
type input "0.86"
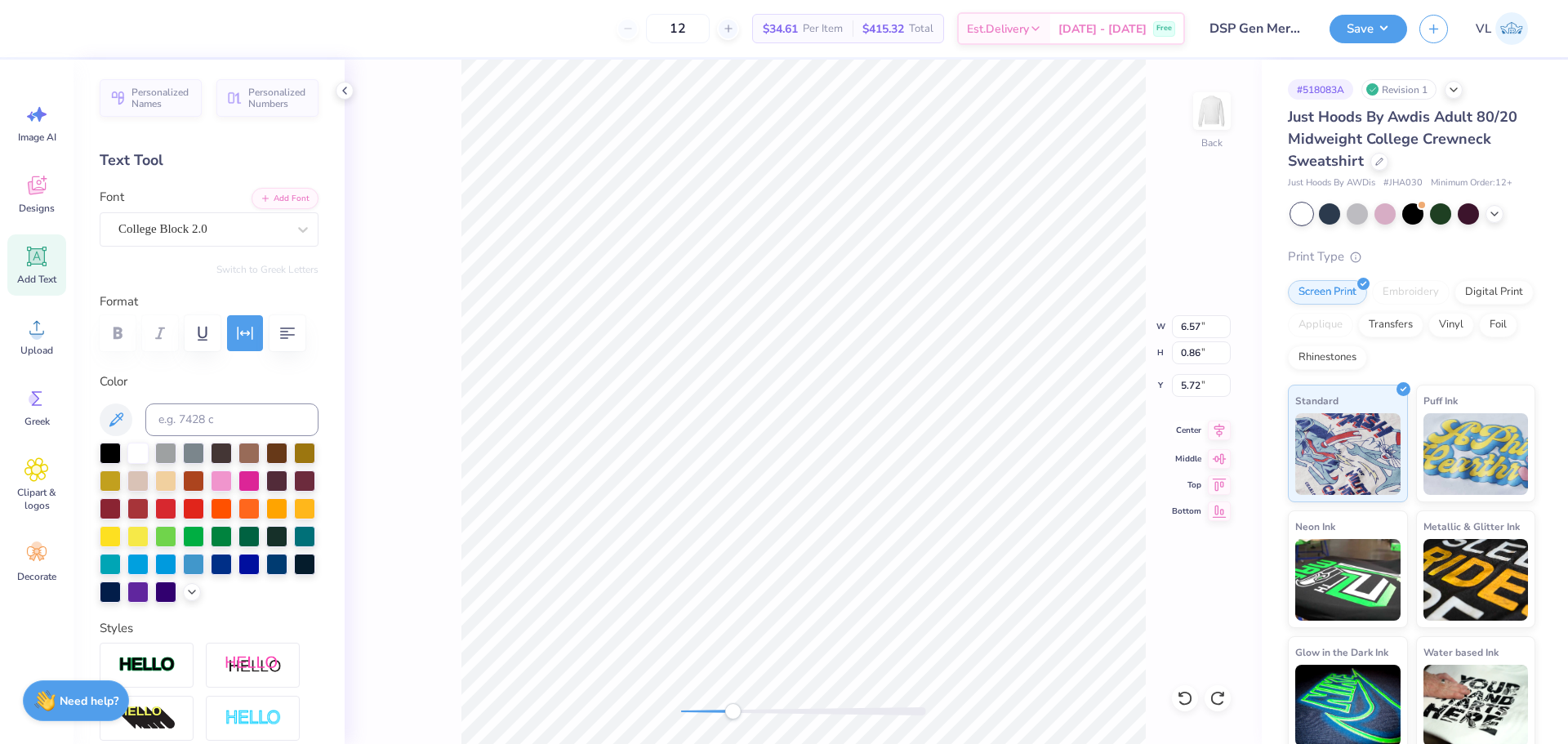
click at [1215, 429] on icon at bounding box center [1219, 430] width 10 height 14
type input "12.50"
type input "3.69"
type input "7.84"
type input "12.47"
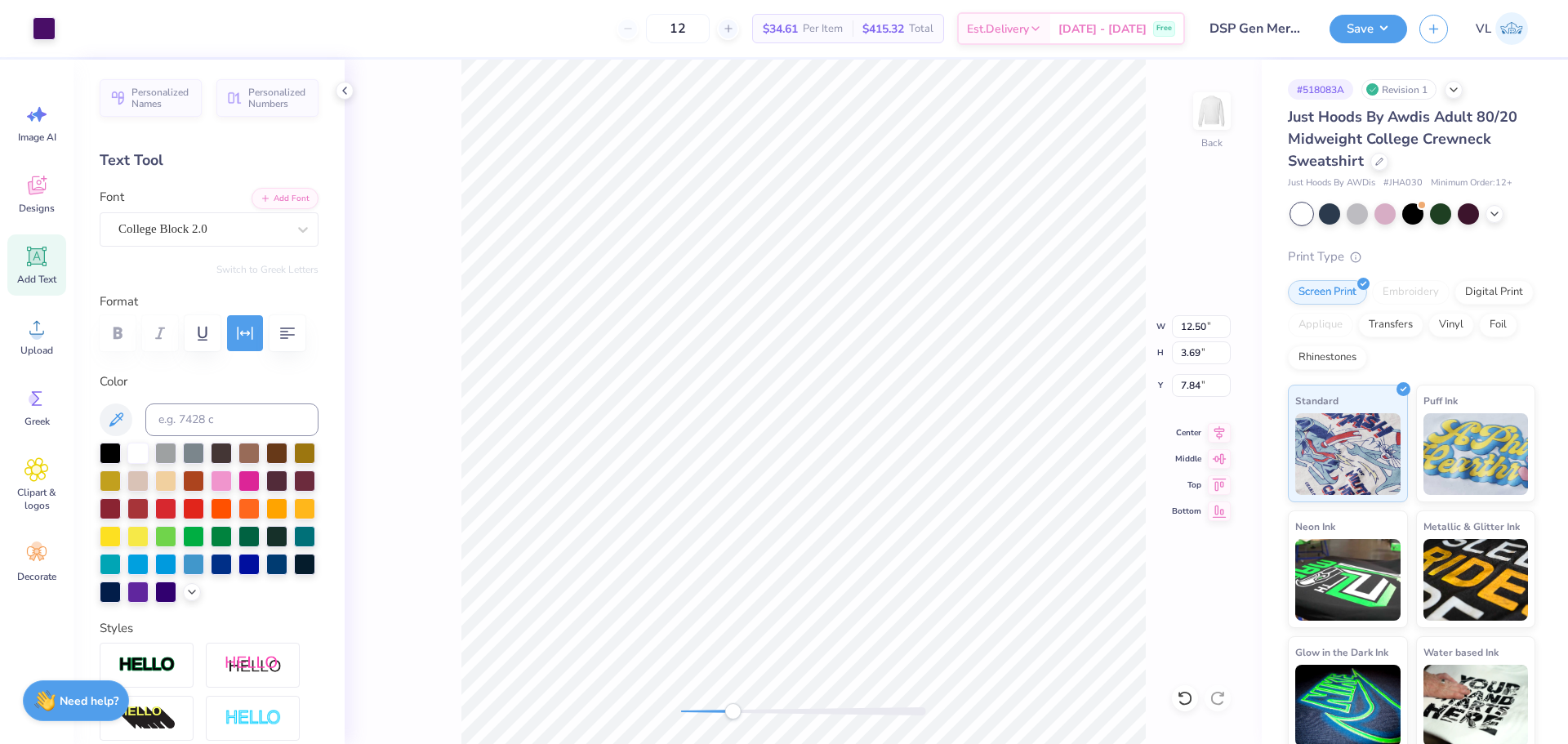
type input "3.60"
type input "3.00"
click at [649, 707] on div "Back" at bounding box center [803, 401] width 917 height 685
click at [1188, 384] on input "7.84" at bounding box center [1201, 385] width 59 height 23
type input "3.00"
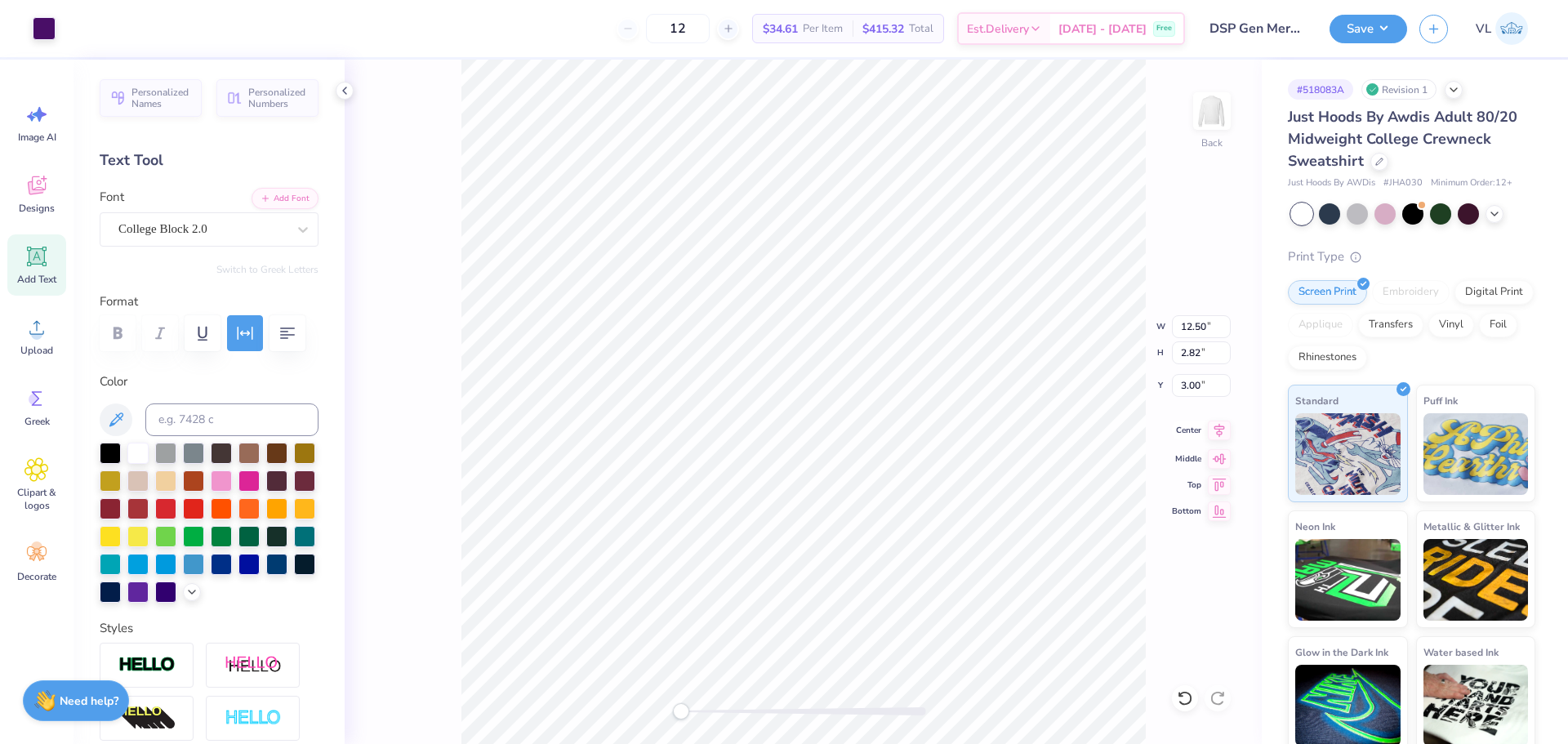
click at [1215, 437] on icon at bounding box center [1219, 430] width 23 height 20
drag, startPoint x: 1228, startPoint y: 436, endPoint x: 1212, endPoint y: 432, distance: 16.5
click at [1223, 436] on icon at bounding box center [1219, 430] width 23 height 20
click at [1212, 431] on icon at bounding box center [1219, 430] width 23 height 20
click at [1383, 27] on button "Save" at bounding box center [1368, 26] width 77 height 28
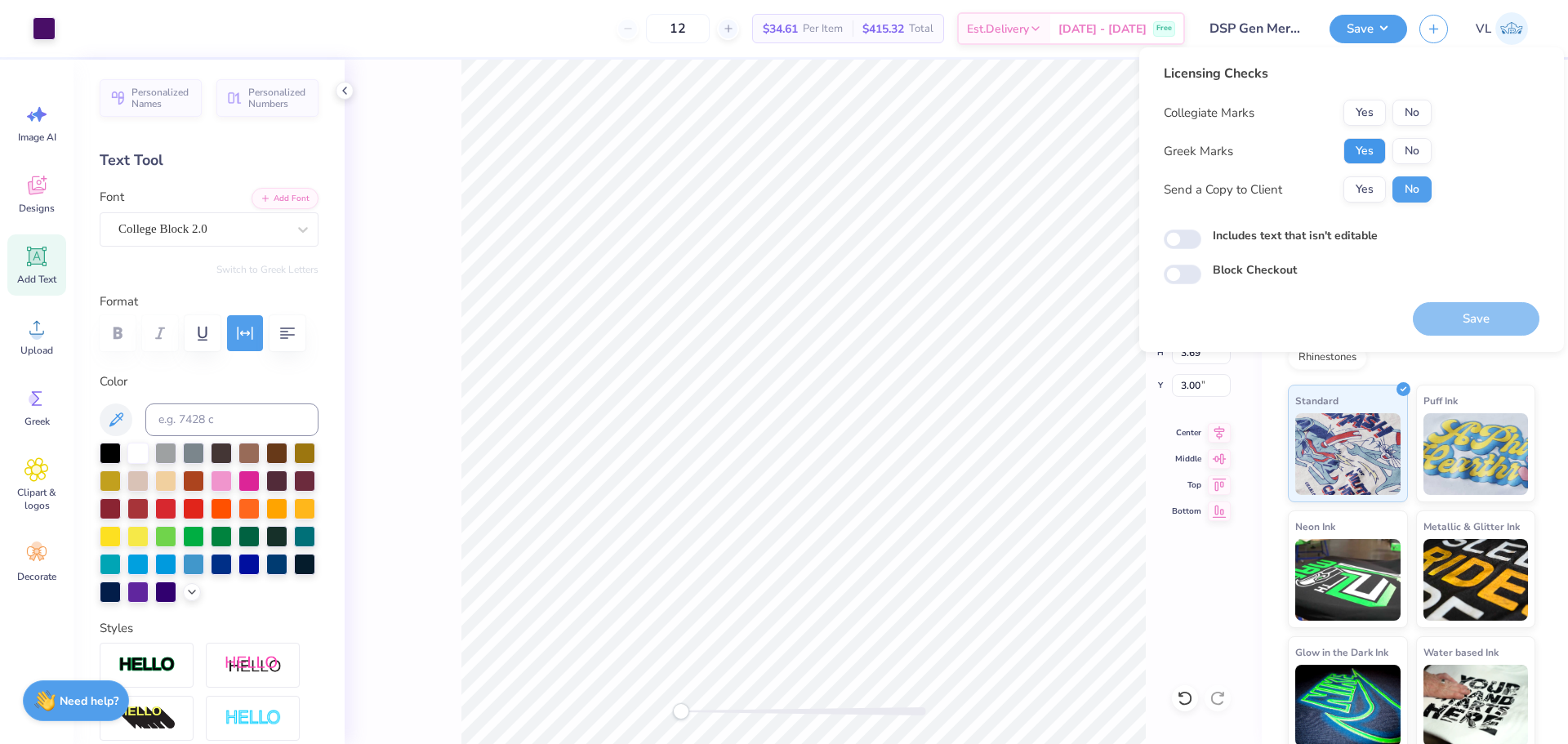
click at [1366, 160] on button "Yes" at bounding box center [1364, 151] width 42 height 26
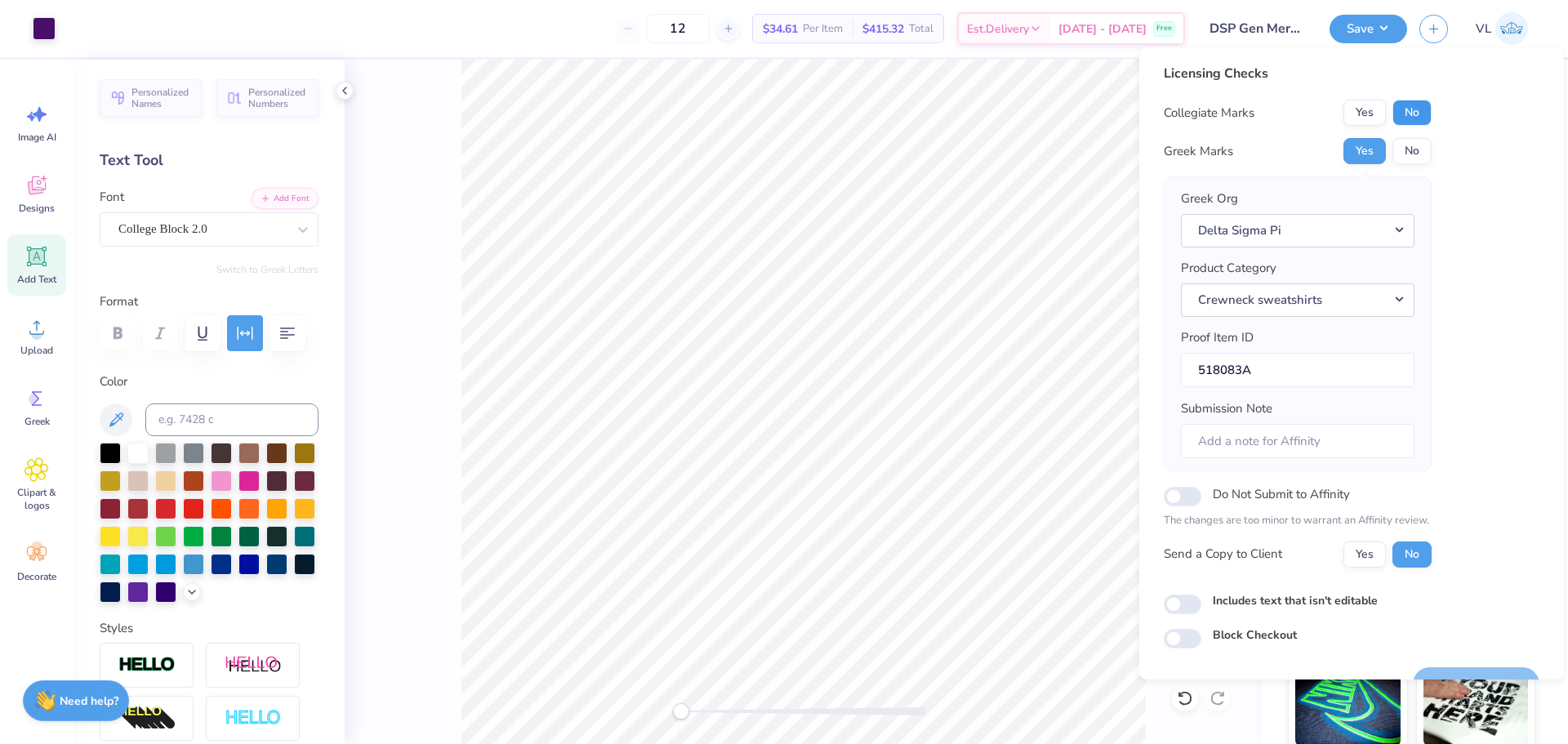
click at [1413, 121] on button "No" at bounding box center [1412, 113] width 40 height 26
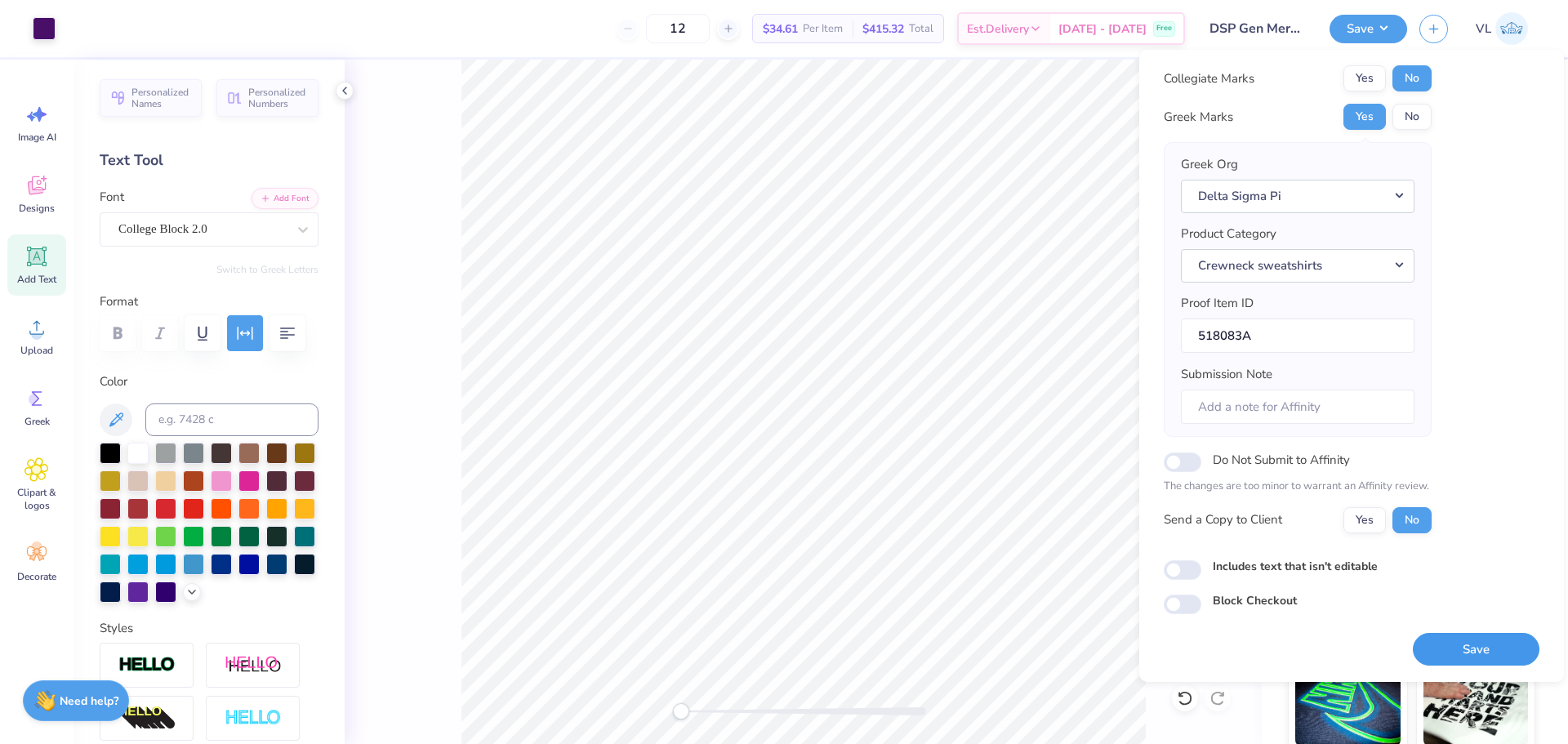
click at [1449, 649] on button "Save" at bounding box center [1476, 649] width 127 height 34
